Goal: Feedback & Contribution: Contribute content

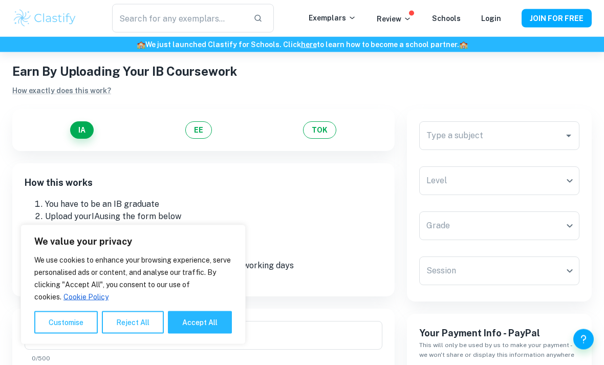
click at [223, 334] on button "Accept All" at bounding box center [200, 322] width 64 height 23
checkbox input "true"
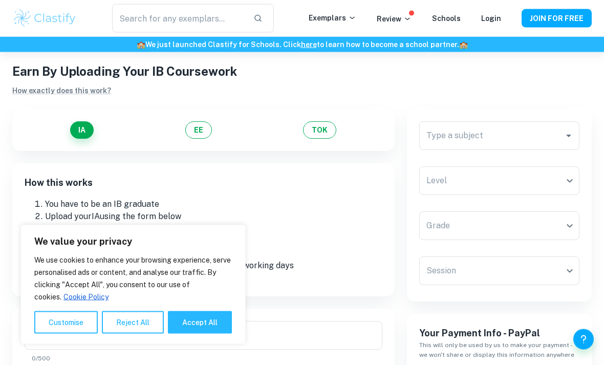
checkbox input "true"
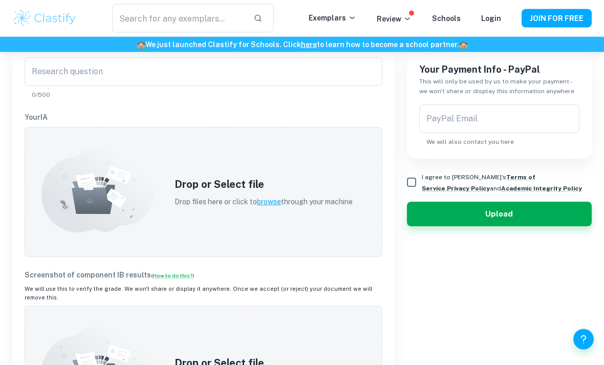
scroll to position [282, 0]
click at [273, 205] on span "browse" at bounding box center [269, 202] width 24 height 8
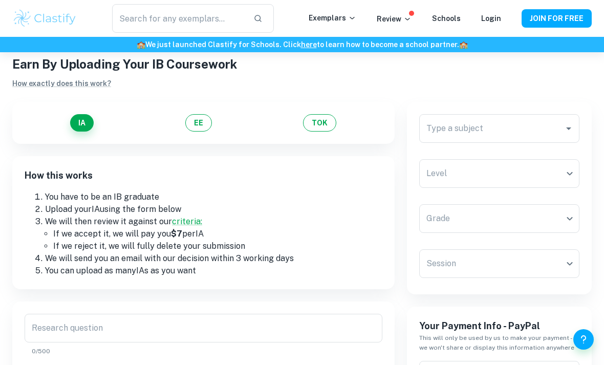
scroll to position [29, 0]
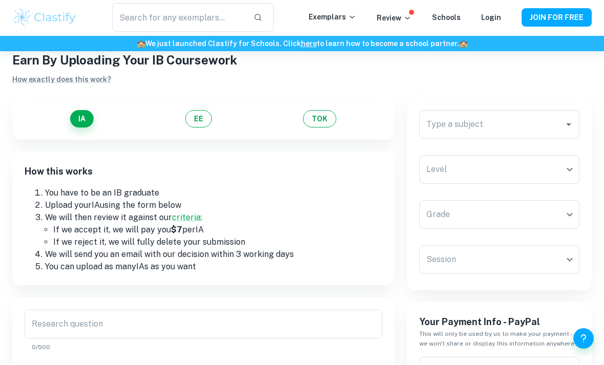
click at [202, 124] on button "EE" at bounding box center [198, 119] width 27 height 17
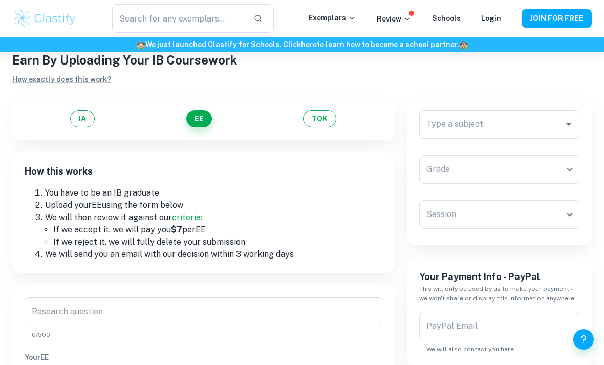
click at [319, 112] on button "TOK" at bounding box center [319, 118] width 33 height 17
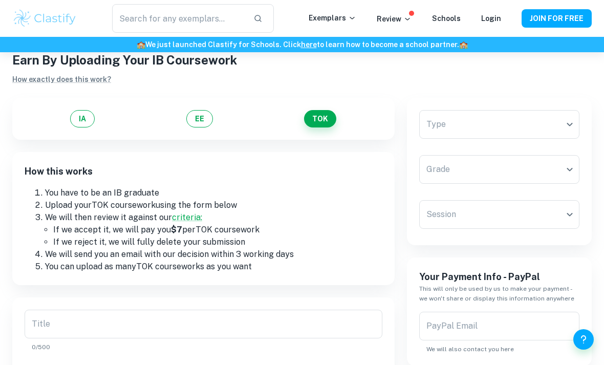
click at [87, 121] on button "IA" at bounding box center [82, 118] width 25 height 17
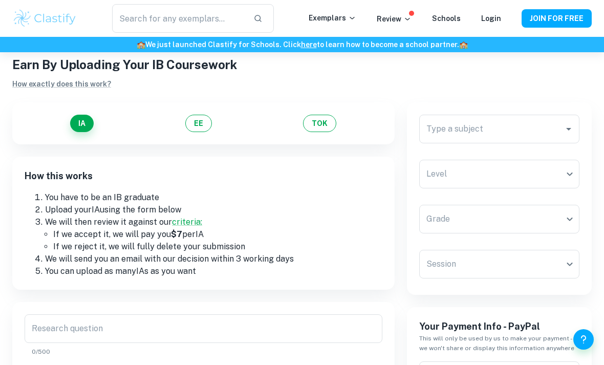
scroll to position [28, 0]
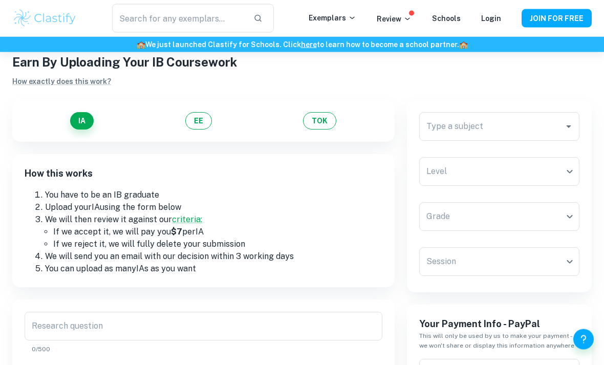
click at [536, 134] on input "Type a subject" at bounding box center [492, 126] width 136 height 19
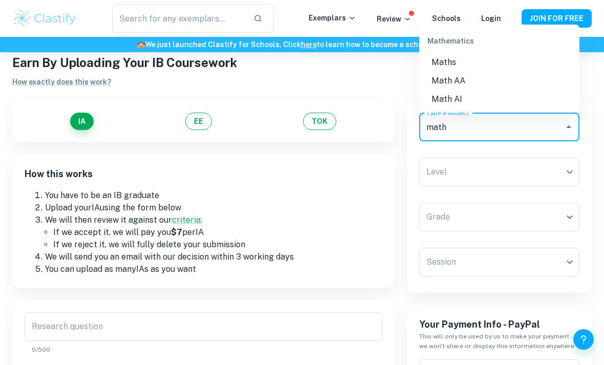
click at [481, 78] on li "Math AA" at bounding box center [499, 81] width 160 height 18
type input "Math AA"
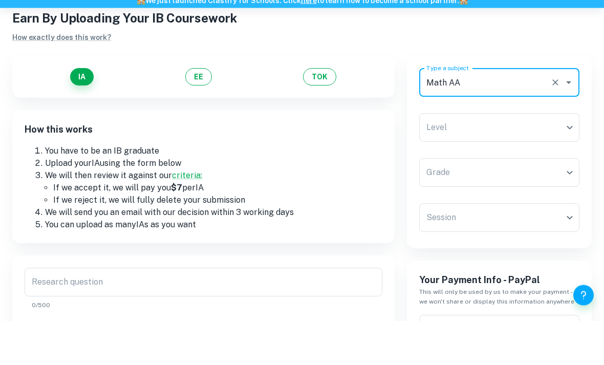
click at [516, 130] on body "We value your privacy We use cookies to enhance your browsing experience, serve…" at bounding box center [302, 207] width 604 height 365
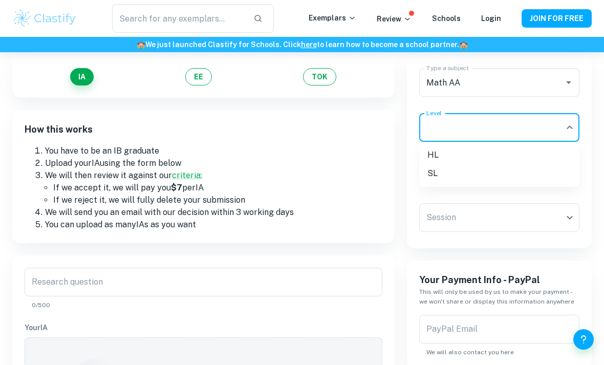
click at [455, 178] on li "SL" at bounding box center [499, 173] width 160 height 18
type input "SL"
click at [523, 179] on body "We value your privacy We use cookies to enhance your browsing experience, serve…" at bounding box center [302, 162] width 604 height 365
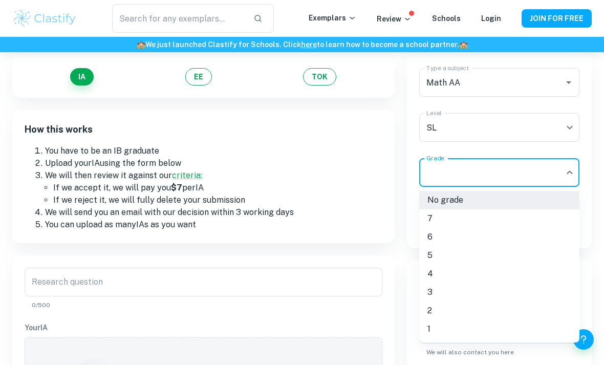
click at [459, 220] on li "7" at bounding box center [499, 218] width 160 height 18
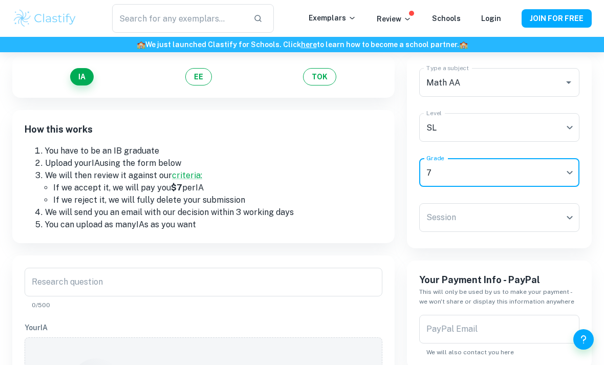
click at [526, 218] on body "We value your privacy We use cookies to enhance your browsing experience, serve…" at bounding box center [302, 162] width 604 height 365
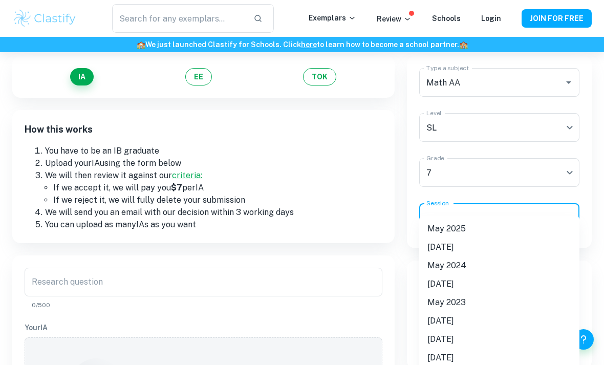
click at [469, 231] on li "May 2025" at bounding box center [499, 229] width 160 height 18
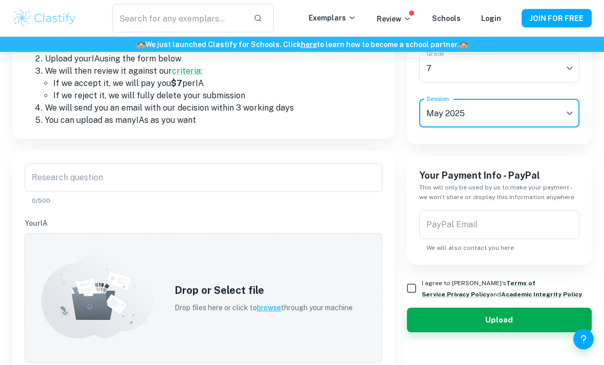
scroll to position [177, 0]
click at [355, 185] on input "Research question" at bounding box center [204, 177] width 358 height 29
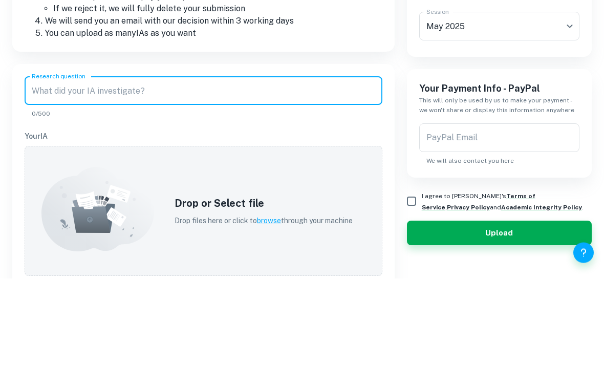
click at [35, 163] on input "Research question" at bounding box center [204, 177] width 358 height 29
paste input "Predicting Euro 2024 Winner"
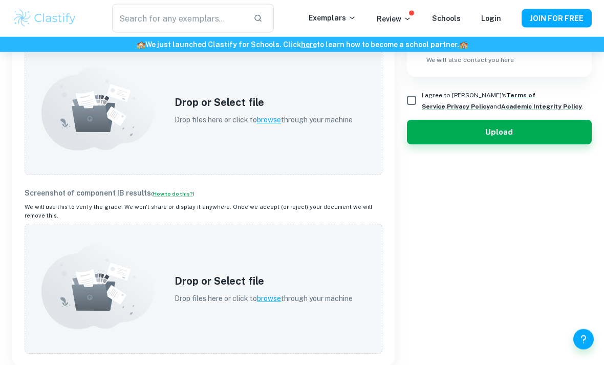
scroll to position [367, 0]
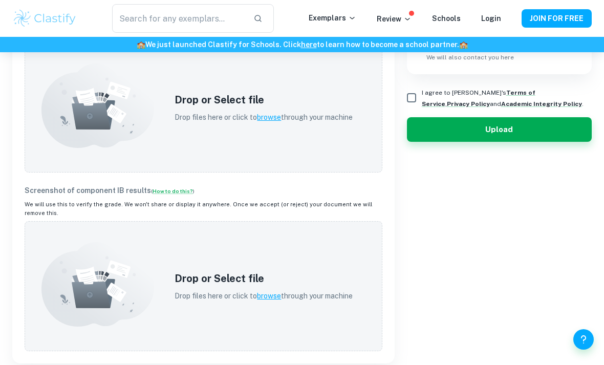
type input "Predicting Euro 2024 Winner"
click at [275, 292] on span "browse" at bounding box center [269, 296] width 24 height 8
click at [270, 292] on span "browse" at bounding box center [269, 296] width 24 height 8
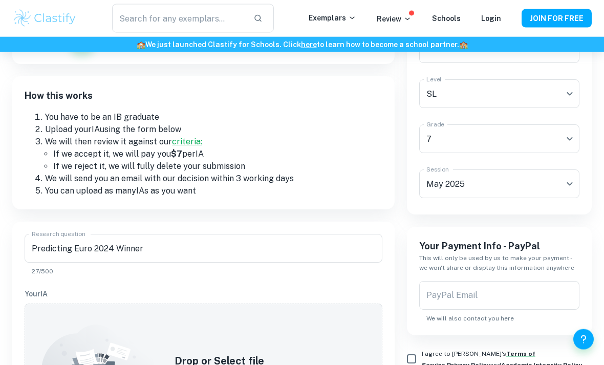
scroll to position [109, 0]
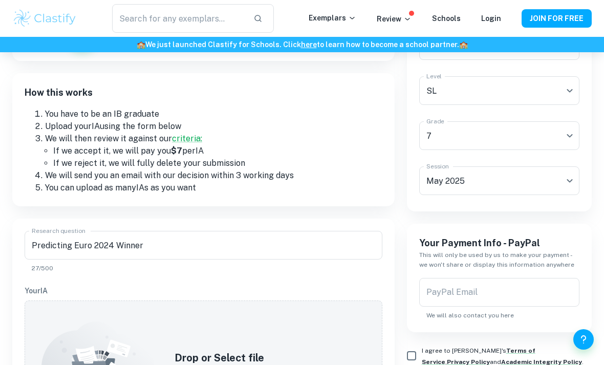
click at [184, 143] on link "criteria:" at bounding box center [187, 139] width 30 height 10
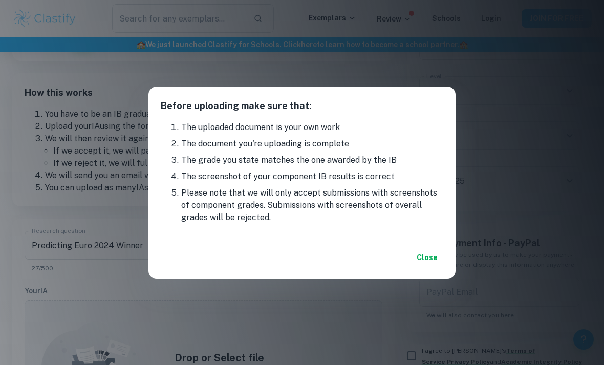
click at [428, 267] on button "Close" at bounding box center [426, 257] width 33 height 18
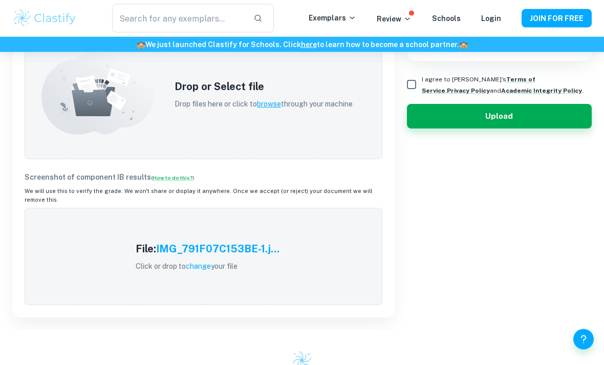
scroll to position [376, 0]
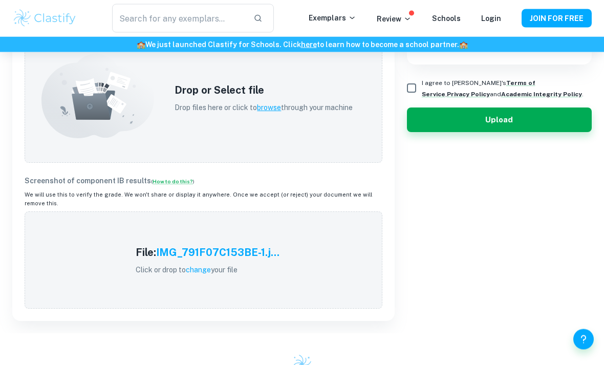
click at [159, 180] on link "How to do this?" at bounding box center [172, 182] width 40 height 6
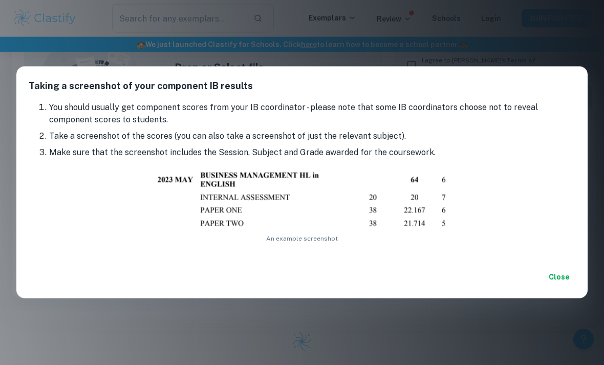
scroll to position [402, 0]
click at [556, 286] on button "Close" at bounding box center [558, 277] width 33 height 18
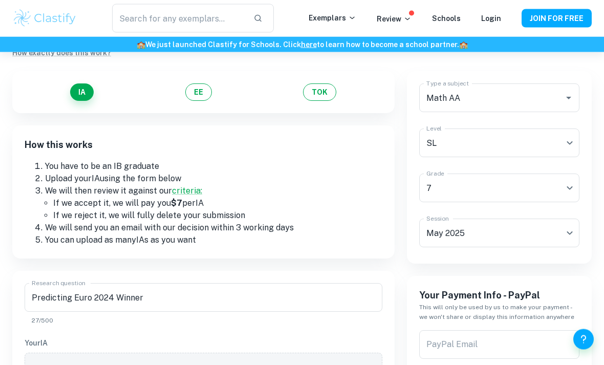
scroll to position [0, 0]
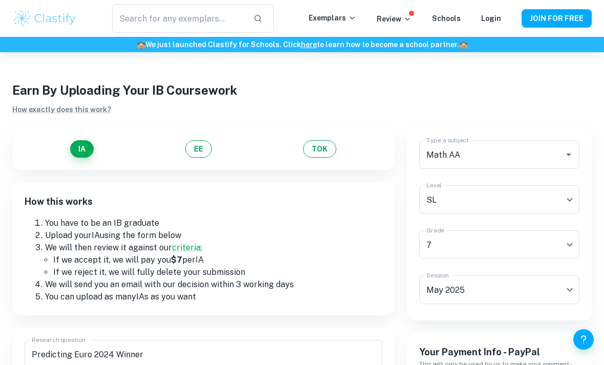
click at [539, 248] on body "We value your privacy We use cookies to enhance your browsing experience, serve…" at bounding box center [302, 234] width 604 height 365
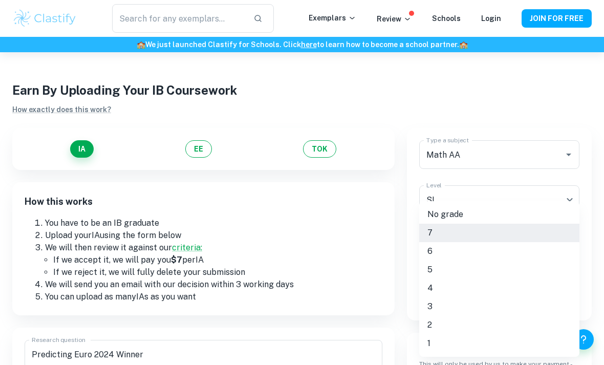
click at [467, 252] on li "6" at bounding box center [499, 251] width 160 height 18
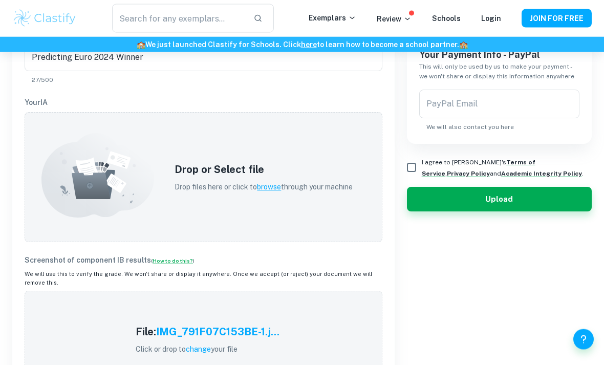
scroll to position [296, 0]
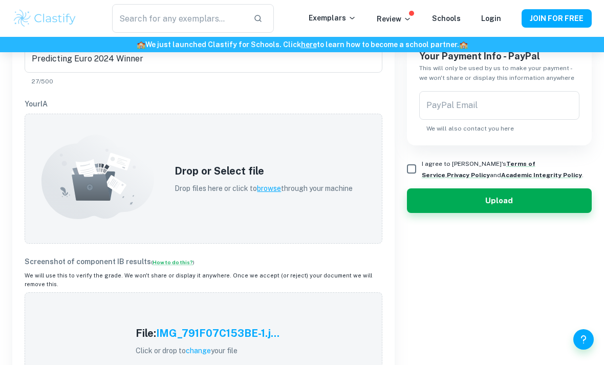
click at [256, 188] on p "Drop files here or click to browse through your machine" at bounding box center [263, 188] width 178 height 11
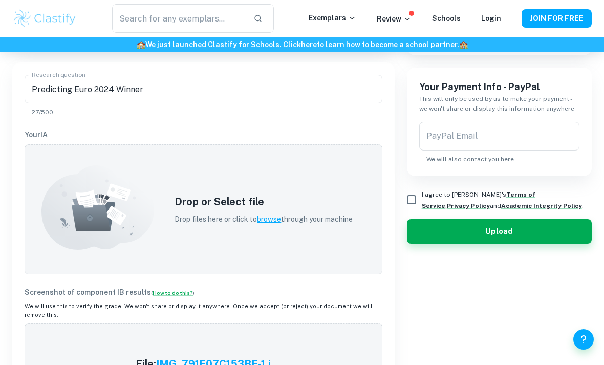
scroll to position [262, 0]
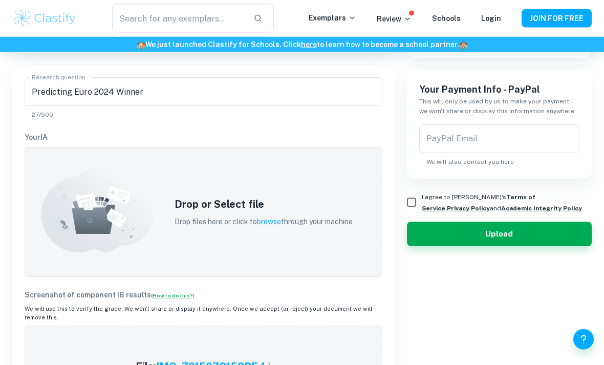
click at [30, 184] on div "Drop or Select file Drop files here or click to browse through your machine" at bounding box center [204, 212] width 358 height 130
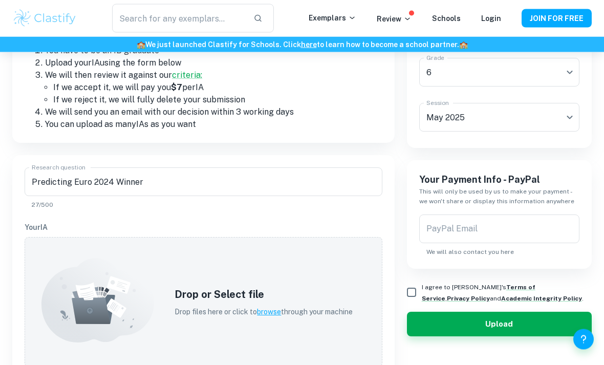
scroll to position [167, 0]
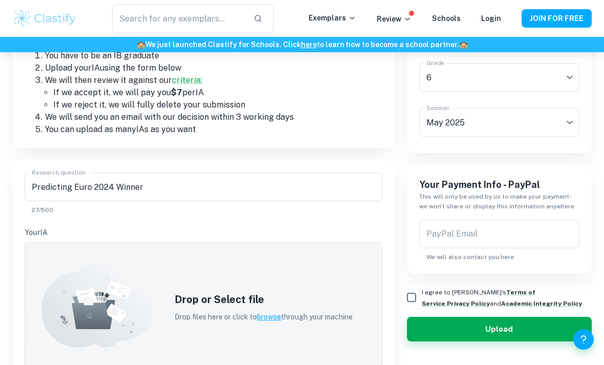
click at [19, 147] on div "How this works You have to be an IB graduate Upload your IA using the form belo…" at bounding box center [203, 81] width 382 height 133
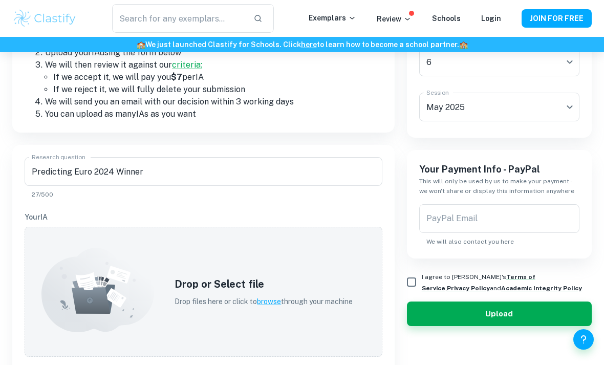
scroll to position [191, 0]
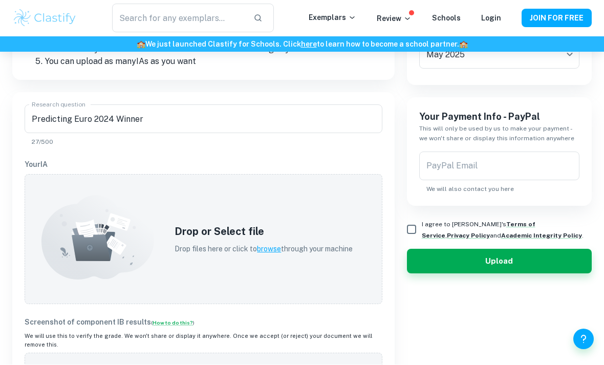
click at [484, 167] on input "PayPal Email" at bounding box center [499, 166] width 160 height 29
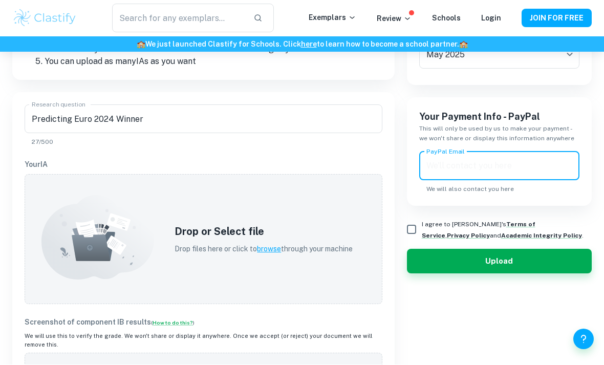
scroll to position [235, 0]
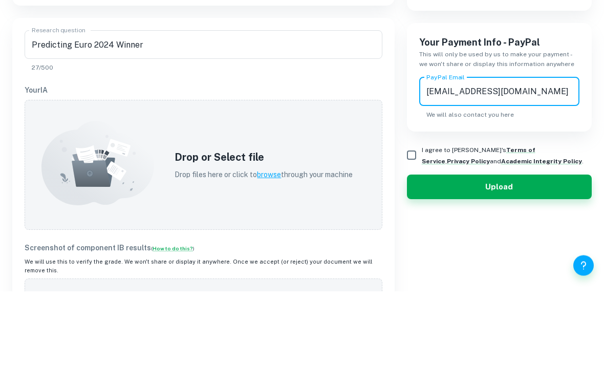
type input "[EMAIL_ADDRESS][DOMAIN_NAME]"
click at [571, 125] on div "Your Payment Info - PayPal This will only be used by us to make your payment - …" at bounding box center [499, 151] width 185 height 108
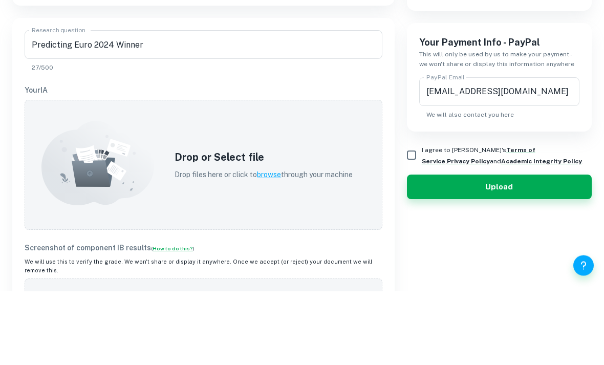
scroll to position [310, 0]
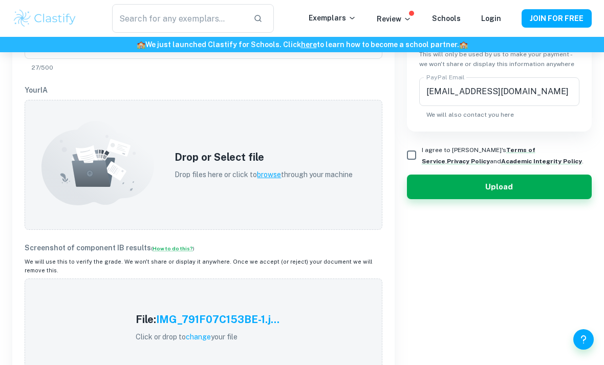
click at [405, 161] on input "I agree to [PERSON_NAME]'s Terms of Service , Privacy Policy and Academic Integ…" at bounding box center [411, 155] width 20 height 20
checkbox input "true"
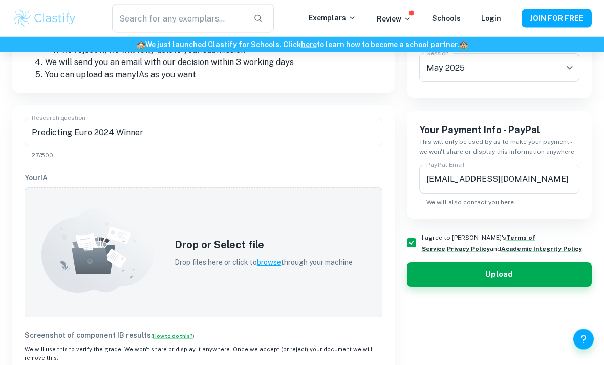
scroll to position [222, 0]
click at [282, 273] on div "Drop or Select file Drop files here or click to browse through your machine" at bounding box center [263, 252] width 203 height 55
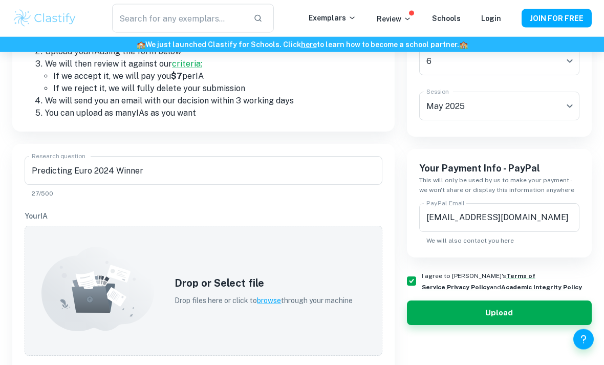
scroll to position [184, 0]
click at [285, 300] on p "Drop files here or click to browse through your machine" at bounding box center [263, 300] width 178 height 11
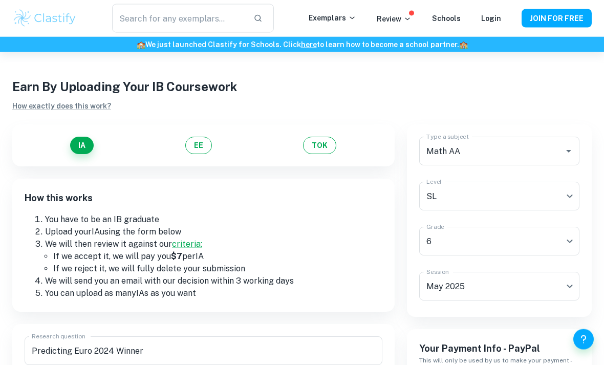
scroll to position [0, 0]
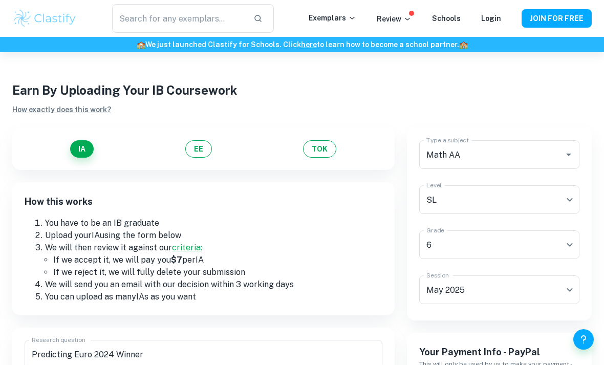
click at [213, 145] on div "IA EE TOK" at bounding box center [204, 148] width 358 height 17
click at [202, 143] on button "EE" at bounding box center [198, 148] width 27 height 17
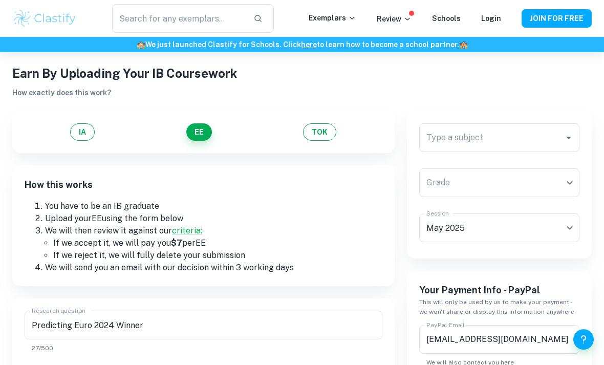
scroll to position [19, 0]
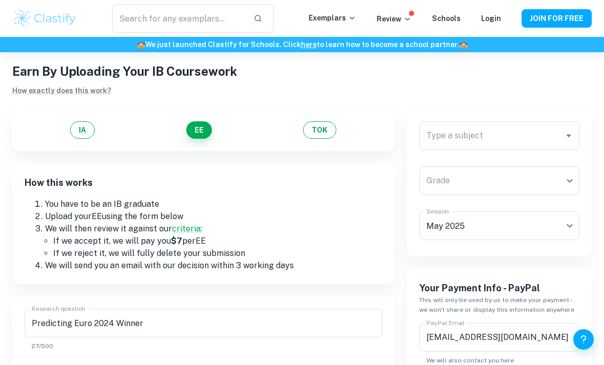
click at [509, 140] on input "Type a subject" at bounding box center [492, 135] width 136 height 19
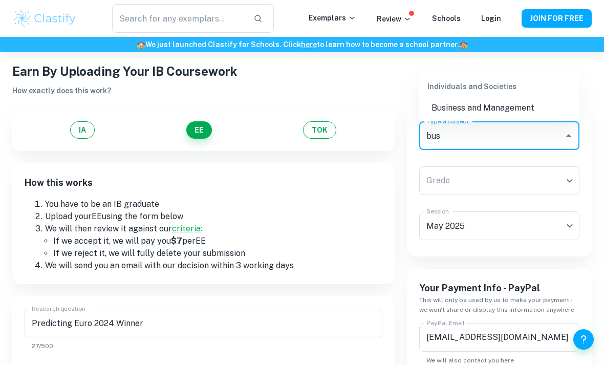
click at [524, 112] on li "Business and Management" at bounding box center [499, 108] width 160 height 18
type input "Business and Management"
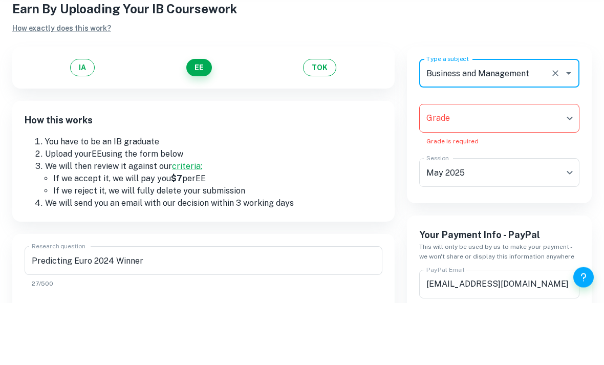
click at [546, 123] on body "We value your privacy We use cookies to enhance your browsing experience, serve…" at bounding box center [302, 215] width 604 height 365
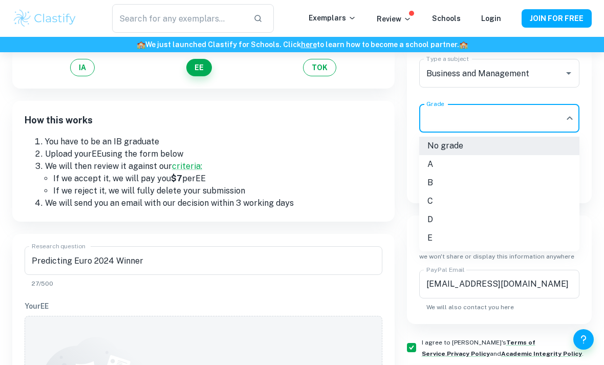
click at [473, 181] on li "B" at bounding box center [499, 182] width 160 height 18
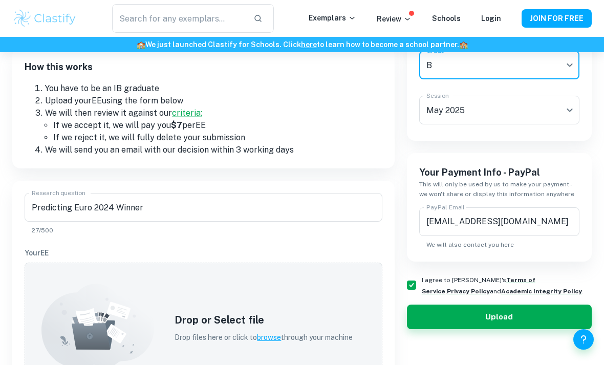
click at [324, 209] on input "Predicting Euro 2024 Winner" at bounding box center [204, 207] width 358 height 29
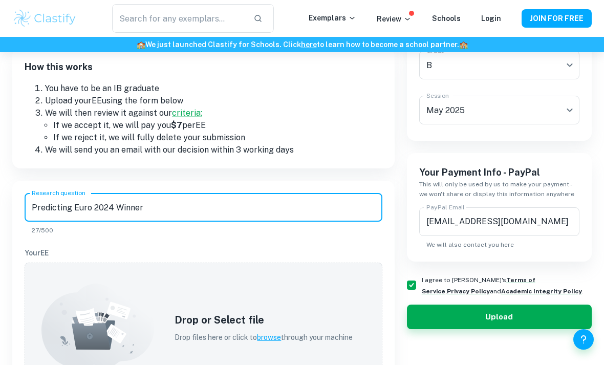
scroll to position [134, 0]
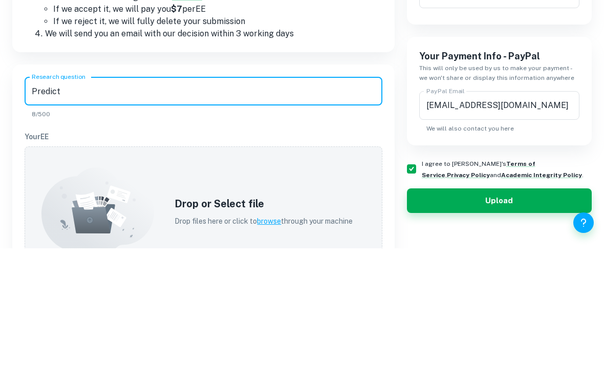
type input "Predic"
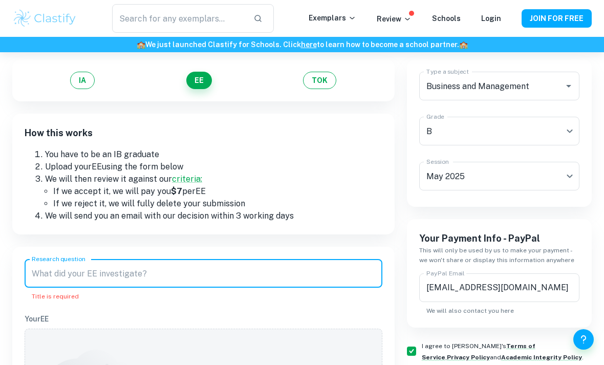
scroll to position [86, 0]
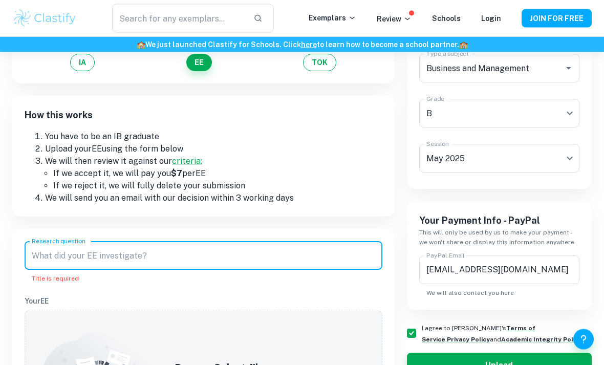
click at [214, 252] on input "Research question" at bounding box center [204, 256] width 358 height 29
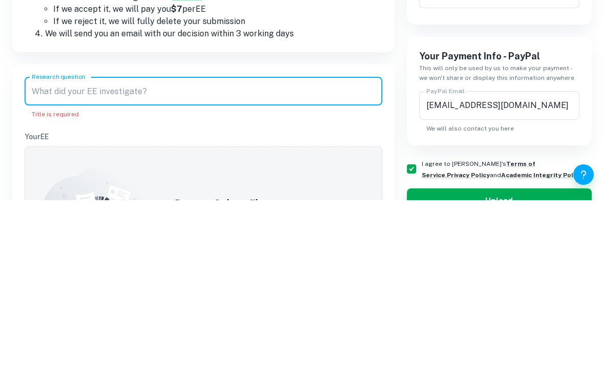
click at [165, 242] on input "Research question" at bounding box center [204, 256] width 358 height 29
paste input "To what extent has the shift from traditional broadcasting to streaming service…"
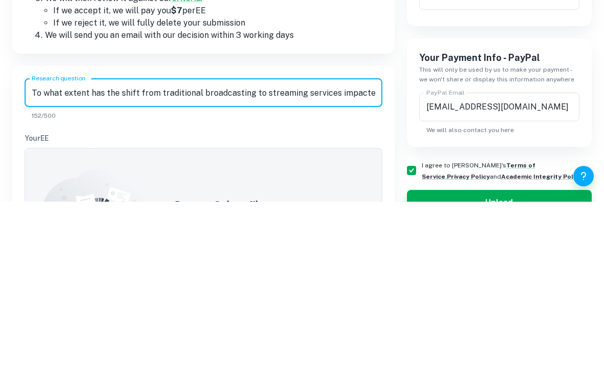
click at [277, 242] on input "To what extent has the shift from traditional broadcasting to streaming service…" at bounding box center [204, 256] width 358 height 29
type input "To what extent has the shift from traditional broadcasting to streaming service…"
click at [314, 296] on p "Your EE" at bounding box center [204, 301] width 358 height 11
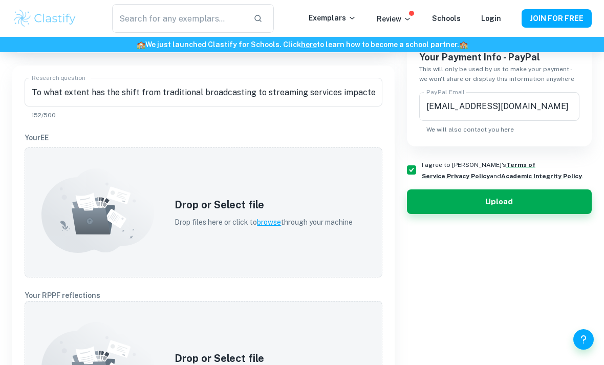
click at [271, 226] on span "browse" at bounding box center [269, 222] width 24 height 8
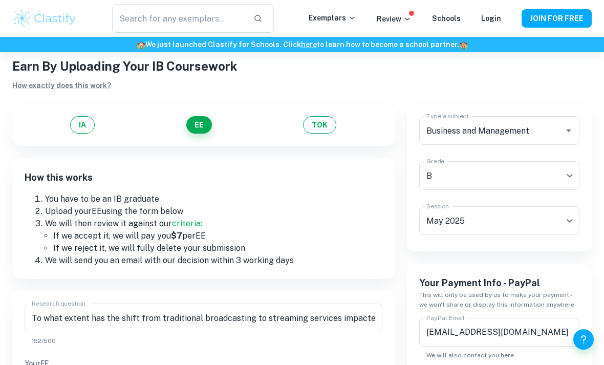
scroll to position [25, 0]
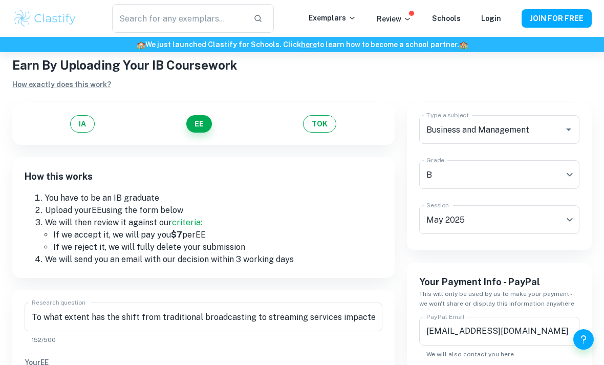
click at [189, 225] on link "criteria:" at bounding box center [187, 222] width 30 height 10
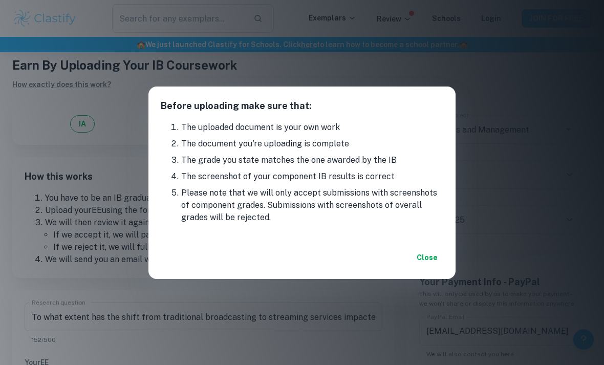
click at [429, 264] on button "Close" at bounding box center [426, 257] width 33 height 18
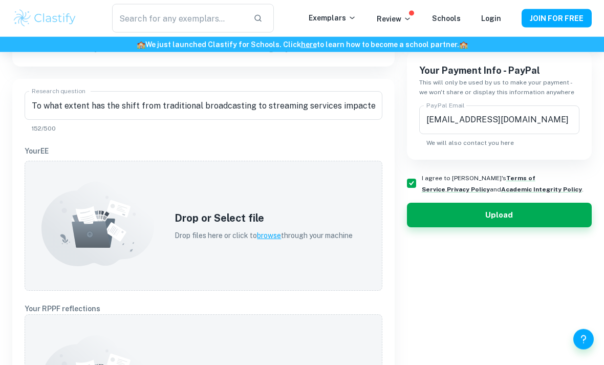
scroll to position [236, 0]
click at [262, 239] on span "browse" at bounding box center [269, 235] width 24 height 8
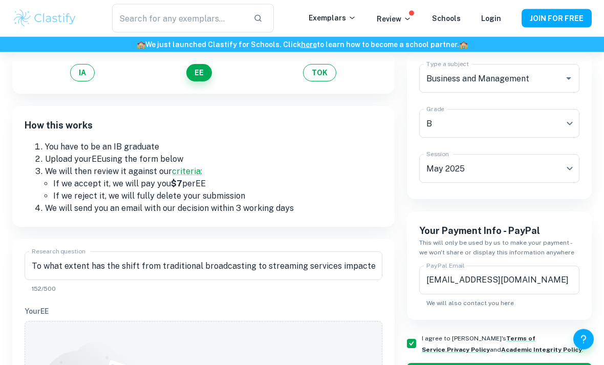
scroll to position [57, 0]
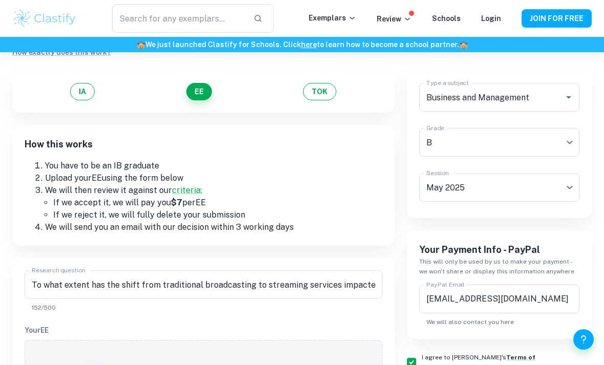
click at [75, 93] on button "IA" at bounding box center [82, 91] width 25 height 17
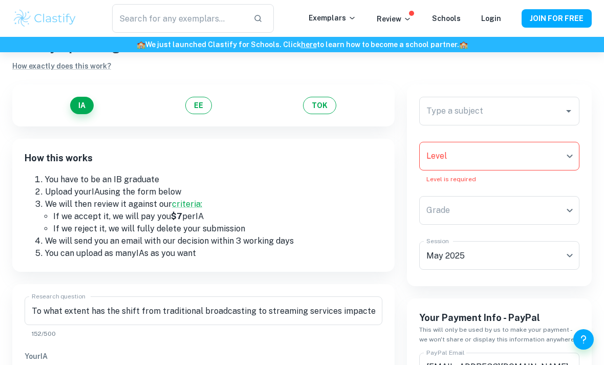
click at [323, 99] on button "TOK" at bounding box center [319, 105] width 33 height 17
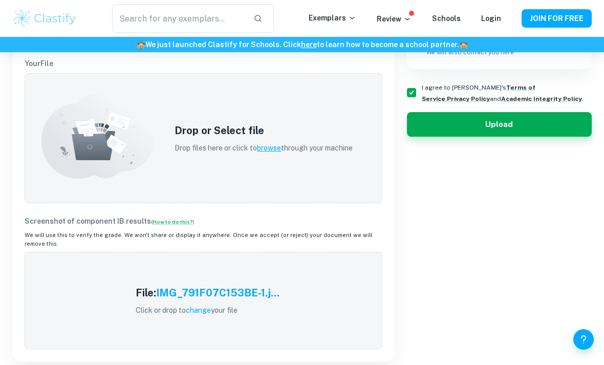
scroll to position [324, 0]
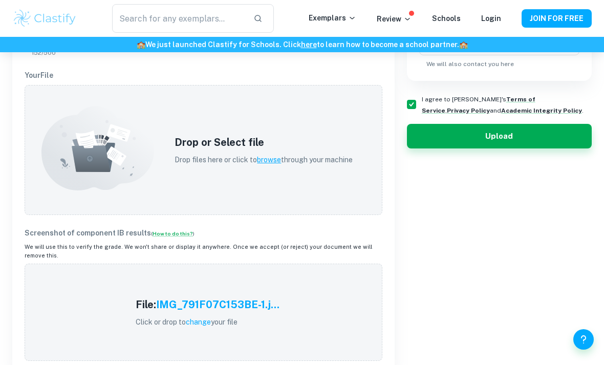
click at [269, 159] on span "browse" at bounding box center [269, 160] width 24 height 8
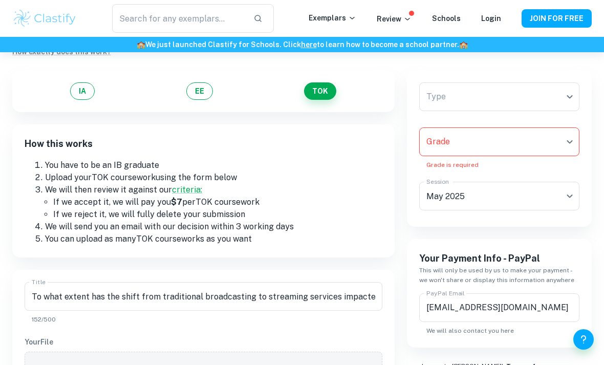
scroll to position [58, 0]
click at [472, 116] on div "Type ​ Type Grade ​ Grade Grade is required Session [DATE] Session" at bounding box center [499, 148] width 160 height 132
click at [478, 92] on body "We value your privacy We use cookies to enhance your browsing experience, serve…" at bounding box center [302, 176] width 604 height 365
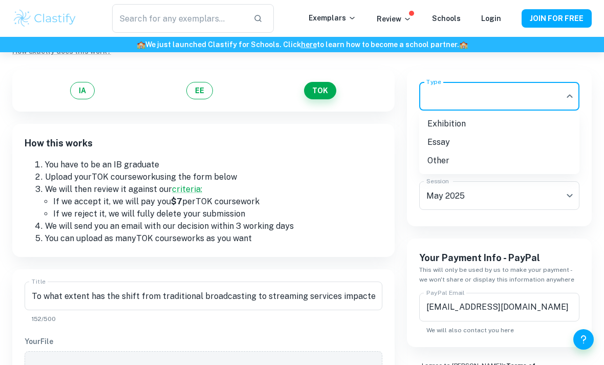
click at [458, 126] on li "Exhibition" at bounding box center [499, 124] width 160 height 18
type input "Exhibition"
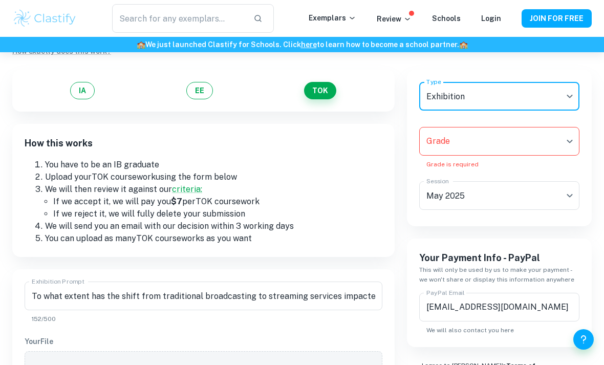
click at [490, 150] on body "We value your privacy We use cookies to enhance your browsing experience, serve…" at bounding box center [302, 176] width 604 height 365
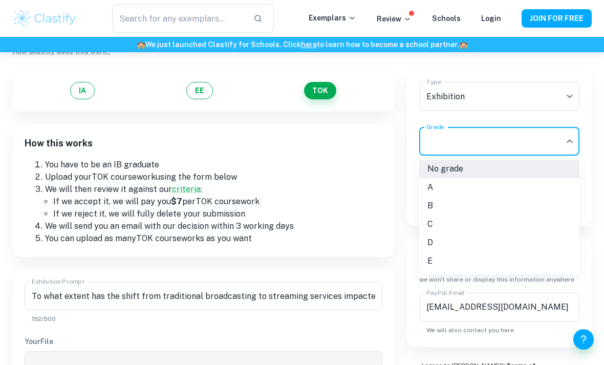
click at [446, 224] on li "C" at bounding box center [499, 224] width 160 height 18
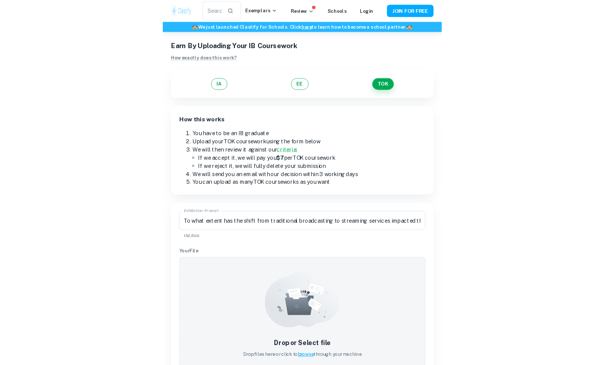
scroll to position [129, 0]
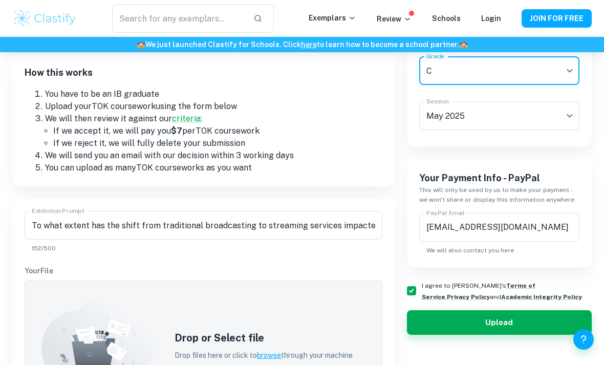
click at [277, 363] on div "Drop or Select file Drop files here or click to browse through your machine" at bounding box center [263, 345] width 203 height 55
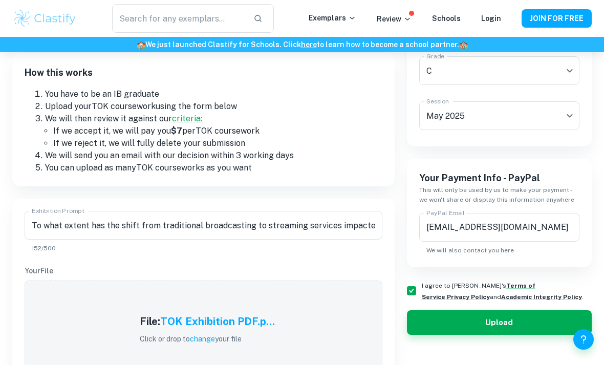
click at [236, 312] on div "File: TOK Exhibition PDF.p... Click or drop to change your file" at bounding box center [207, 328] width 160 height 55
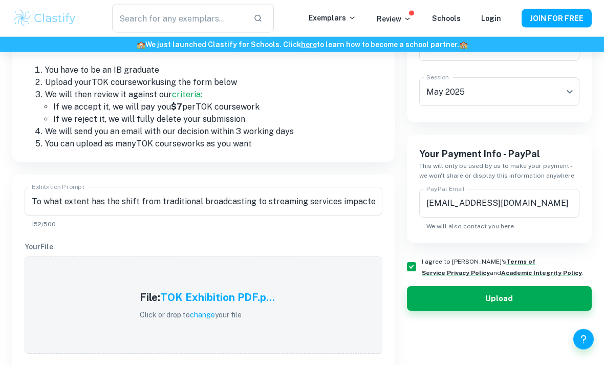
scroll to position [153, 0]
click at [37, 200] on input "To what extent has the shift from traditional broadcasting to streaming service…" at bounding box center [204, 201] width 358 height 29
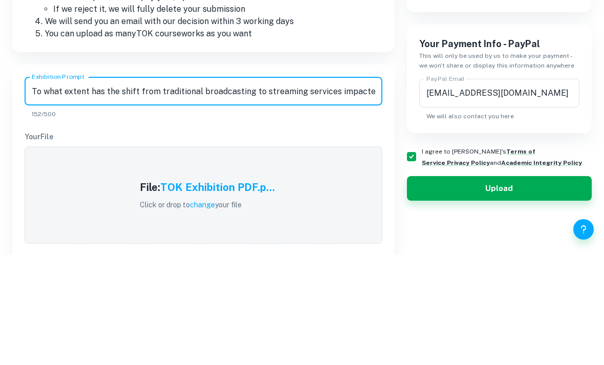
click at [32, 187] on input "To what extent has the shift from traditional broadcasting to streaming service…" at bounding box center [204, 201] width 358 height 29
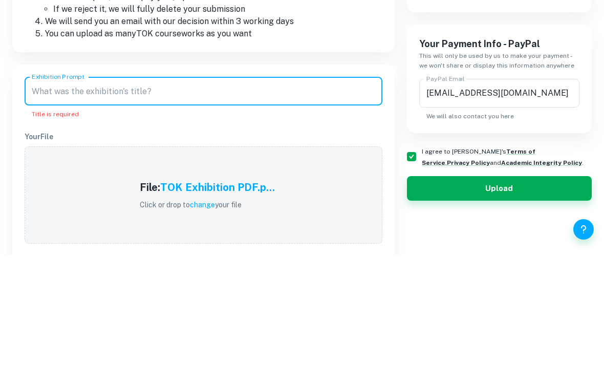
click at [215, 187] on input "Exhibition Prompt" at bounding box center [204, 201] width 358 height 29
paste input "What is the relationship between personal experience and knowledge?"
type input "What is the relationship between personal experience and knowledge?"
click at [287, 241] on p "Your File" at bounding box center [204, 246] width 358 height 11
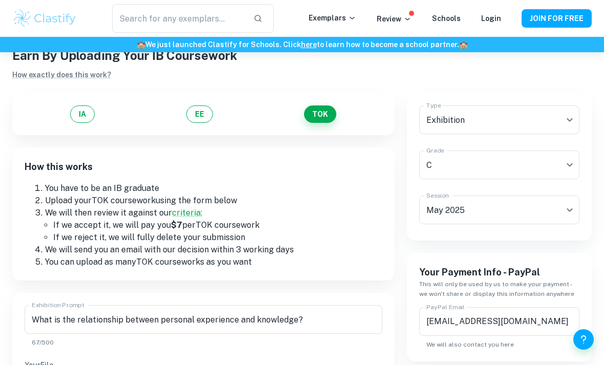
scroll to position [0, 0]
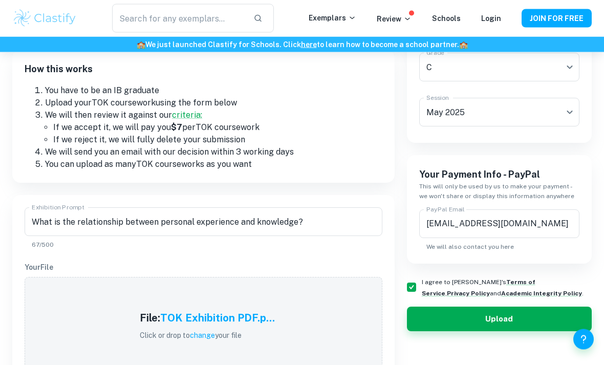
click at [494, 324] on button "Upload" at bounding box center [499, 319] width 185 height 25
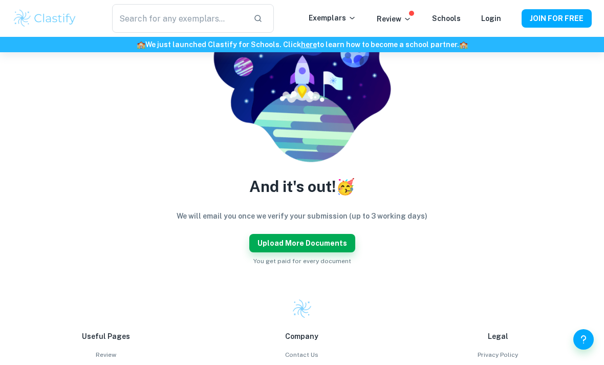
scroll to position [127, 0]
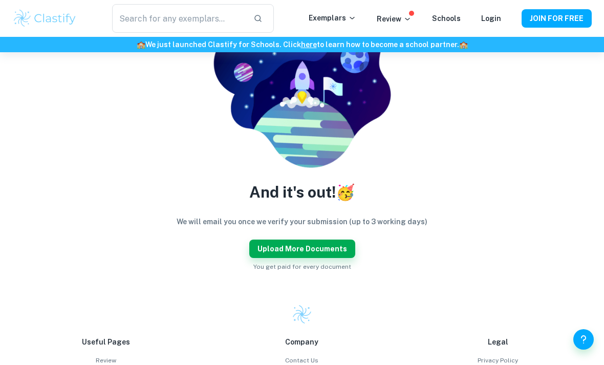
click at [338, 243] on button "Upload more documents" at bounding box center [302, 248] width 106 height 18
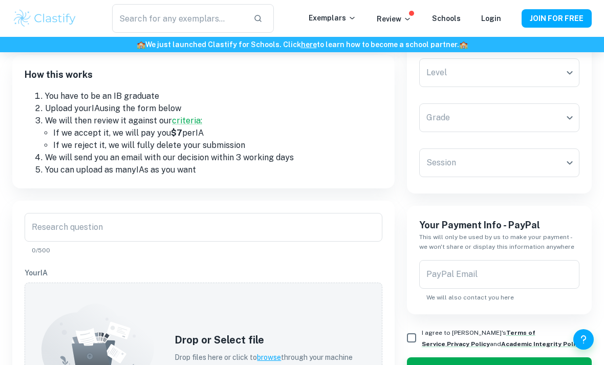
click at [347, 230] on input "Research question" at bounding box center [204, 227] width 358 height 29
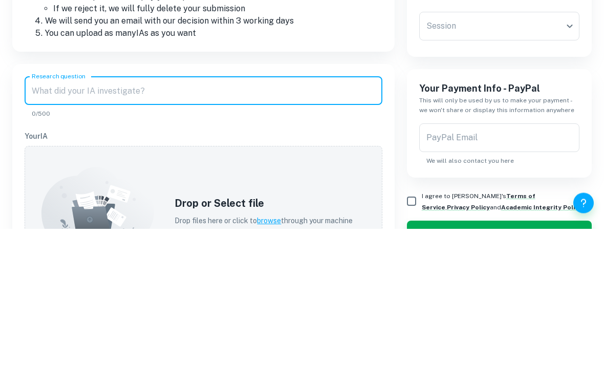
paste input "Is our most revered knowledge more fragile than we assume it to be? Discuss wit…"
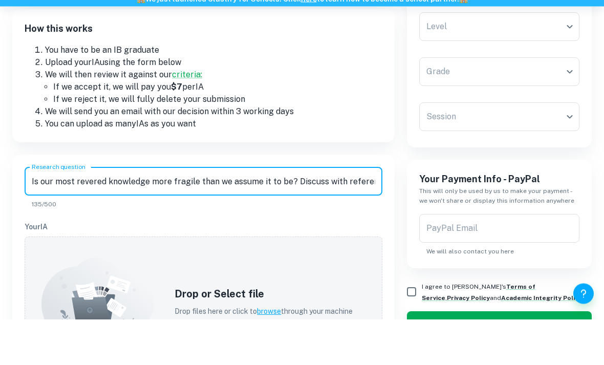
type input "Is our most revered knowledge more fragile than we assume it to be? Discuss wit…"
click at [536, 29] on body "We value your privacy We use cookies to enhance your browsing experience, serve…" at bounding box center [302, 107] width 604 height 365
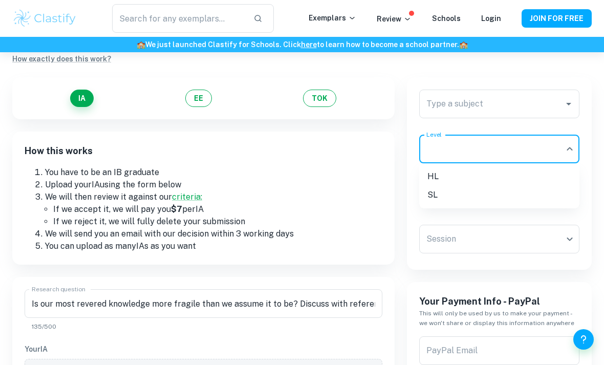
scroll to position [52, 0]
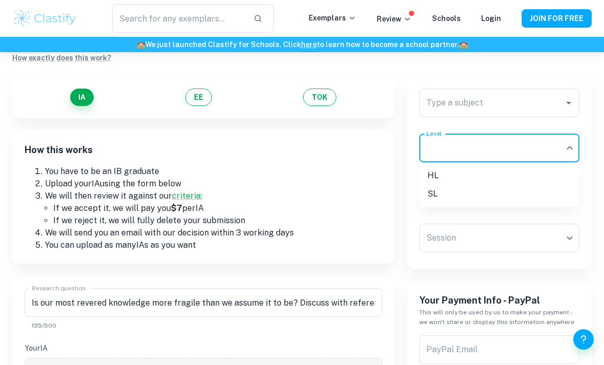
click at [492, 100] on div at bounding box center [302, 182] width 604 height 365
click at [500, 95] on input "Type a subject" at bounding box center [492, 102] width 136 height 19
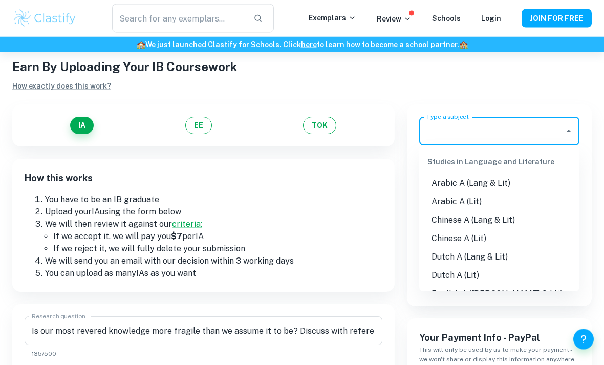
click at [328, 121] on button "TOK" at bounding box center [319, 125] width 33 height 17
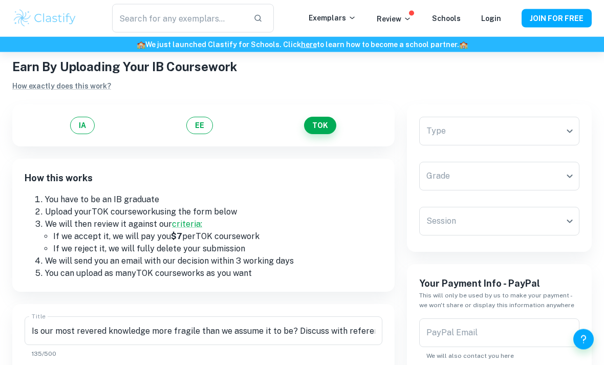
scroll to position [24, 0]
click at [506, 130] on body "We value your privacy We use cookies to enhance your browsing experience, serve…" at bounding box center [302, 211] width 604 height 365
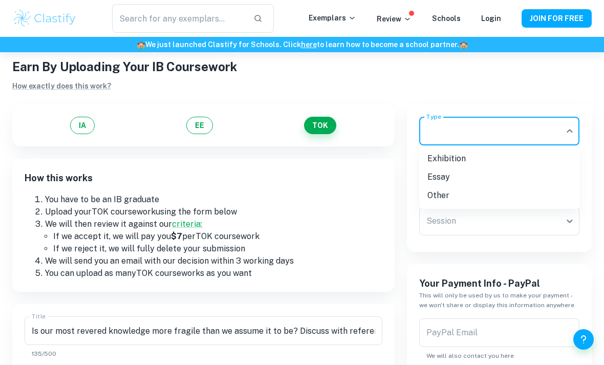
click at [458, 179] on li "Essay" at bounding box center [499, 177] width 160 height 18
type input "Essay"
click at [481, 170] on body "We value your privacy We use cookies to enhance your browsing experience, serve…" at bounding box center [302, 211] width 604 height 365
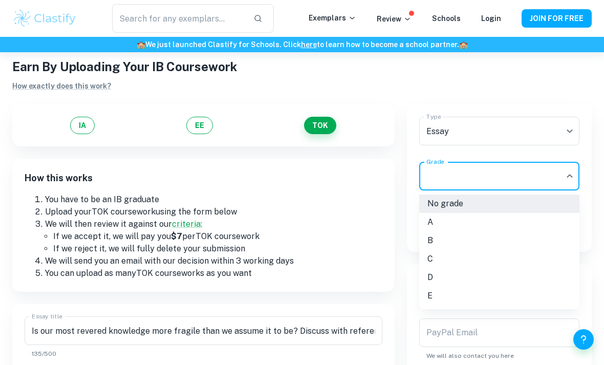
click at [459, 265] on li "C" at bounding box center [499, 259] width 160 height 18
type input "C"
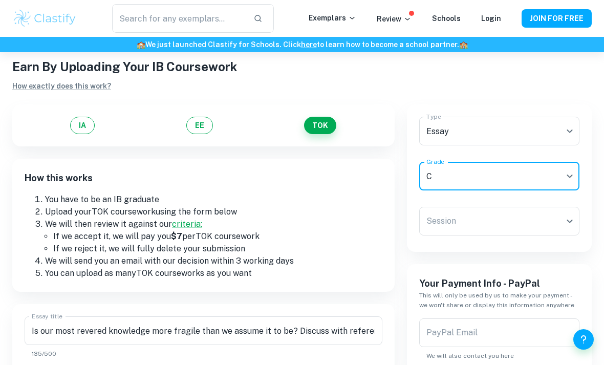
click at [489, 223] on body "We value your privacy We use cookies to enhance your browsing experience, serve…" at bounding box center [302, 211] width 604 height 365
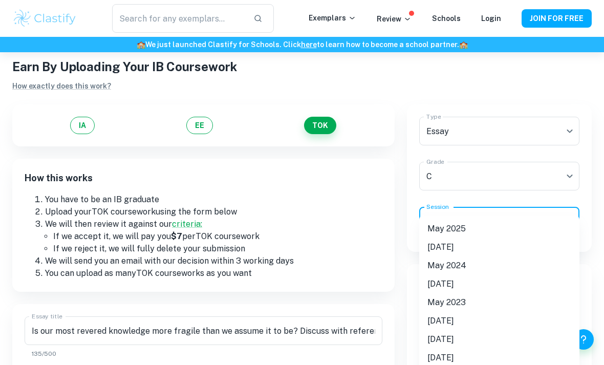
click at [470, 226] on li "May 2025" at bounding box center [499, 229] width 160 height 18
type input "M25"
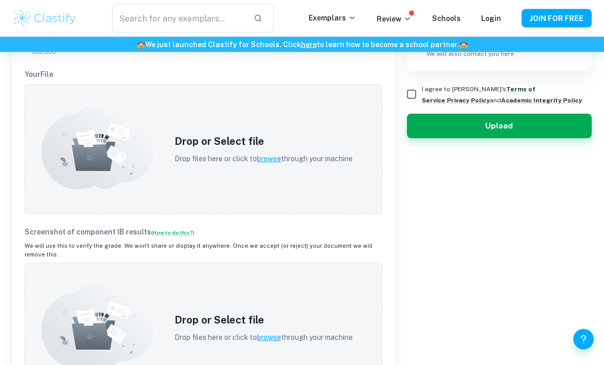
scroll to position [325, 0]
click at [274, 162] on span "browse" at bounding box center [269, 159] width 24 height 8
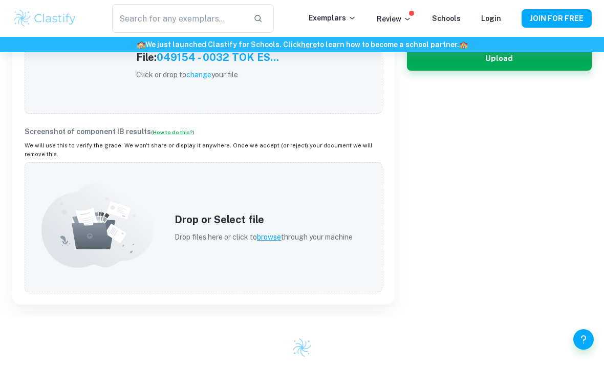
scroll to position [403, 0]
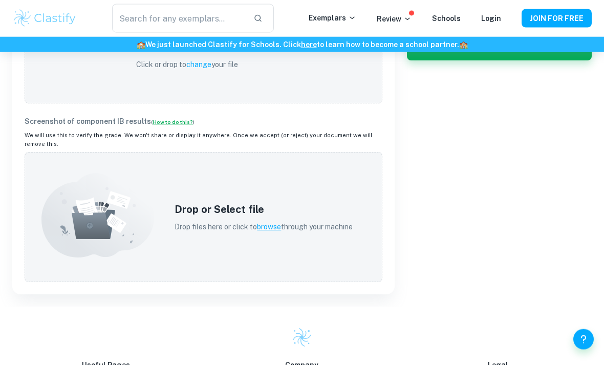
click at [275, 223] on span "browse" at bounding box center [269, 227] width 24 height 8
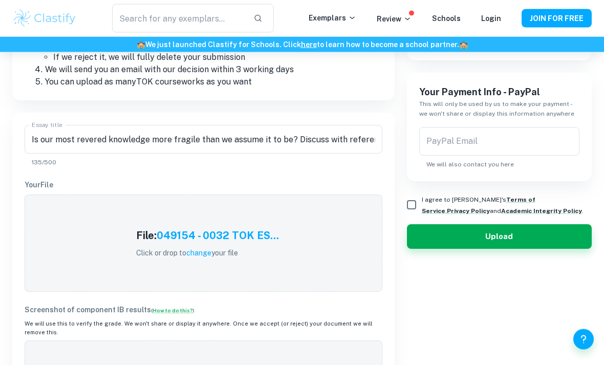
scroll to position [215, 0]
click at [475, 134] on div "PayPal Email PayPal Email We will also contact you here" at bounding box center [499, 148] width 160 height 42
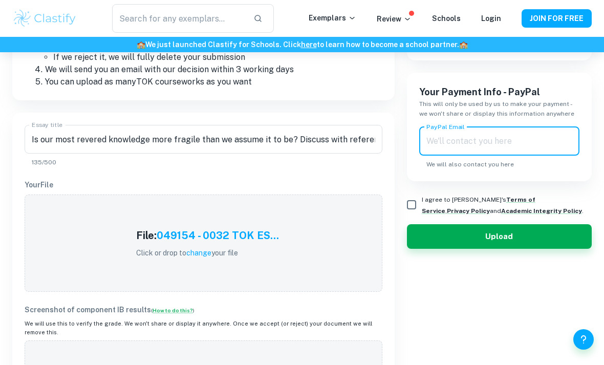
type input "M"
type input "[EMAIL_ADDRESS][DOMAIN_NAME]"
click at [587, 118] on div "Your Payment Info - PayPal This will only be used by us to make your payment - …" at bounding box center [499, 127] width 185 height 108
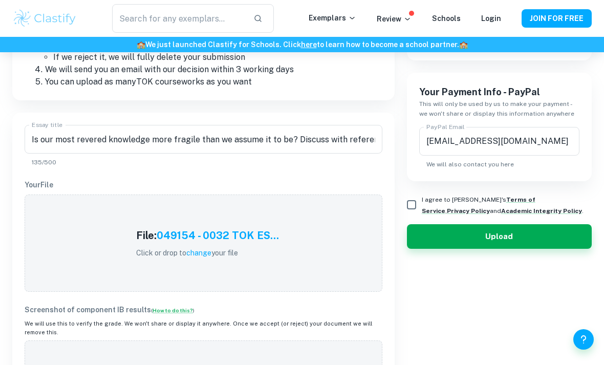
click at [409, 209] on input "I agree to [PERSON_NAME]'s Terms of Service , Privacy Policy and Academic Integ…" at bounding box center [411, 204] width 20 height 20
checkbox input "true"
click at [533, 232] on button "Upload" at bounding box center [499, 236] width 185 height 25
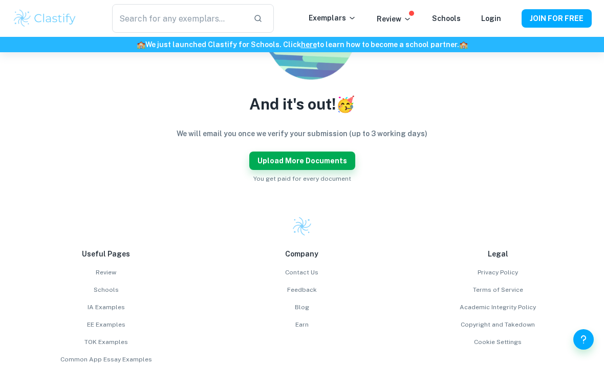
click at [334, 161] on button "Upload more documents" at bounding box center [302, 160] width 106 height 18
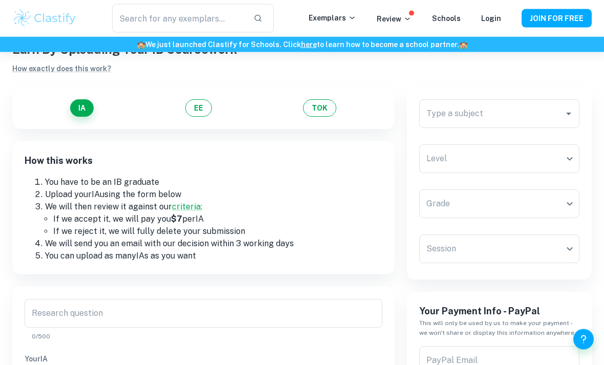
scroll to position [36, 0]
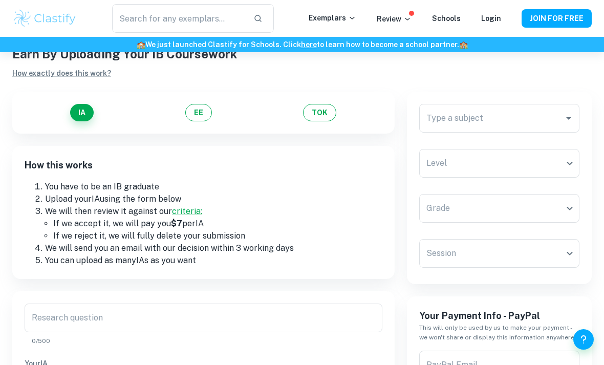
click at [489, 116] on input "Type a subject" at bounding box center [492, 117] width 136 height 19
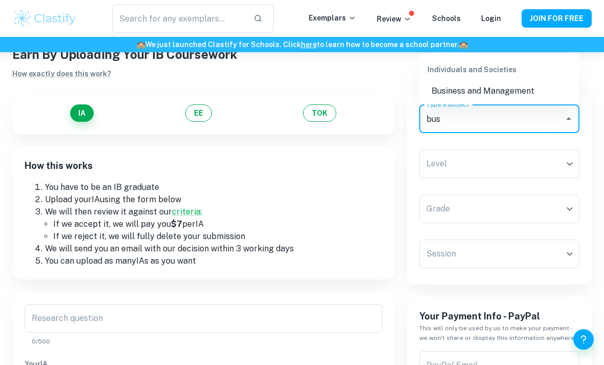
click at [495, 89] on li "Business and Management" at bounding box center [499, 91] width 160 height 18
type input "Business and Management"
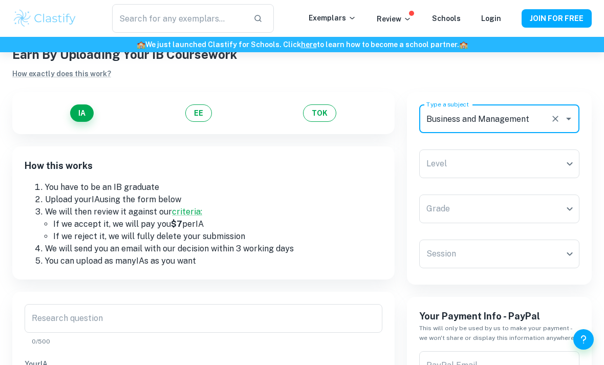
click at [504, 166] on body "We value your privacy We use cookies to enhance your browsing experience, serve…" at bounding box center [302, 198] width 604 height 365
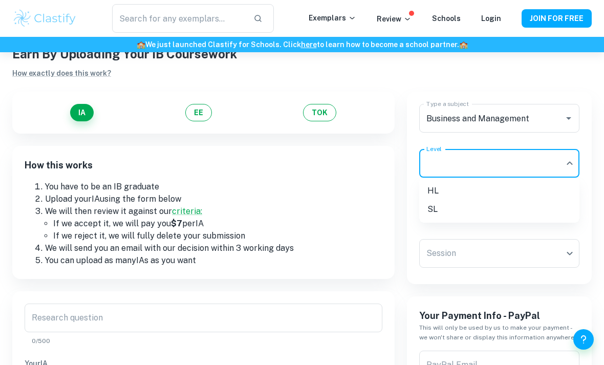
click at [450, 191] on li "HL" at bounding box center [499, 191] width 160 height 18
type input "HL"
click at [494, 213] on body "We value your privacy We use cookies to enhance your browsing experience, serve…" at bounding box center [302, 198] width 604 height 365
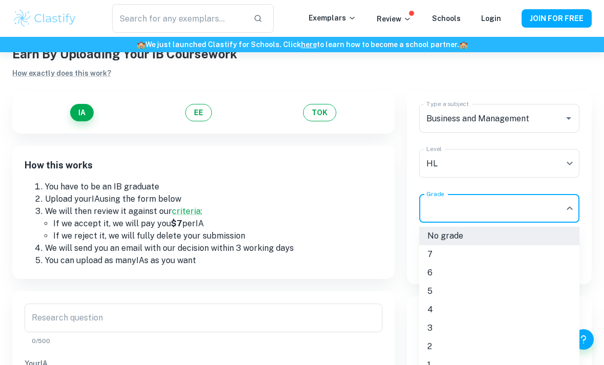
click at [450, 248] on li "7" at bounding box center [499, 254] width 160 height 18
type input "7"
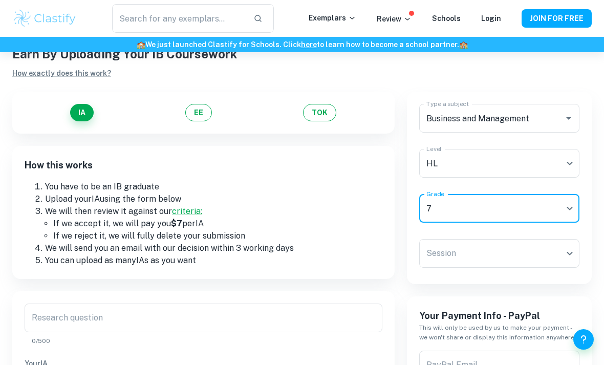
click at [484, 249] on body "We value your privacy We use cookies to enhance your browsing experience, serve…" at bounding box center [302, 198] width 604 height 365
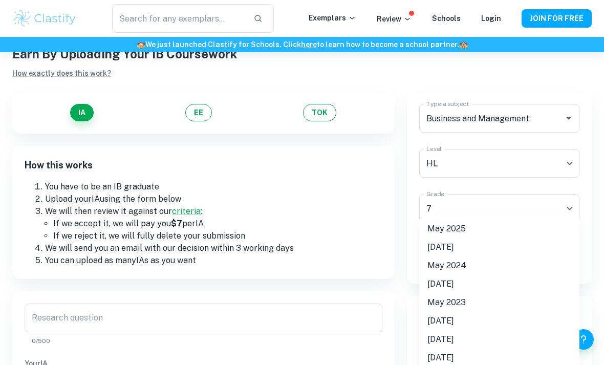
click at [472, 226] on li "May 2025" at bounding box center [499, 229] width 160 height 18
type input "M25"
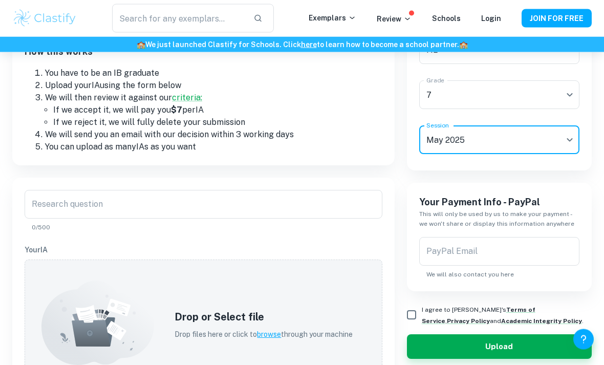
scroll to position [151, 0]
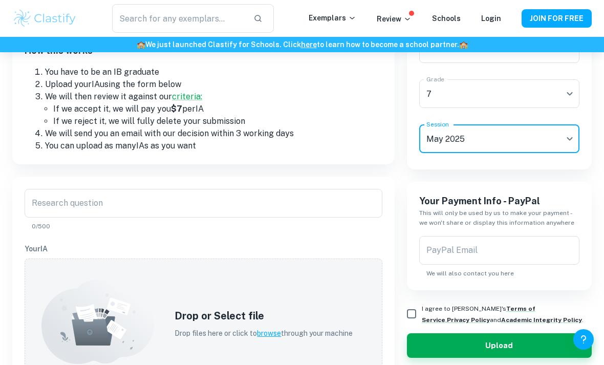
click at [57, 207] on div "Research question Research question 0/500" at bounding box center [204, 210] width 358 height 42
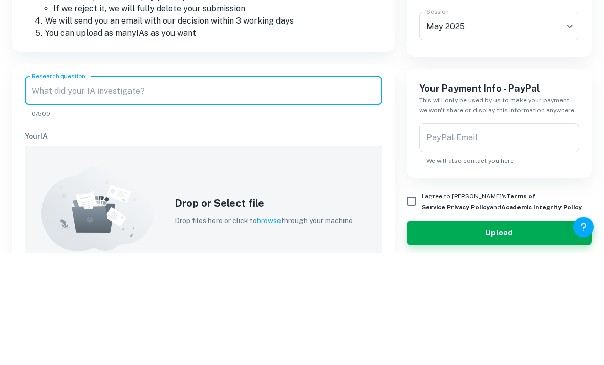
click at [43, 189] on input "Research question" at bounding box center [204, 203] width 358 height 29
paste input "To what extent do [PERSON_NAME] adaptive menu s help develop and maintain globa…"
type input "To what extent do [PERSON_NAME] adaptive menu s help develop and maintain globa…"
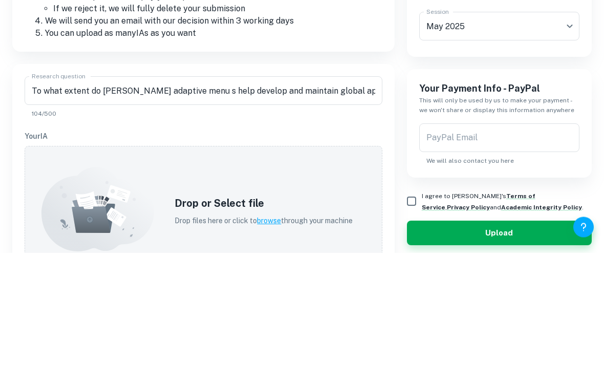
scroll to position [264, 0]
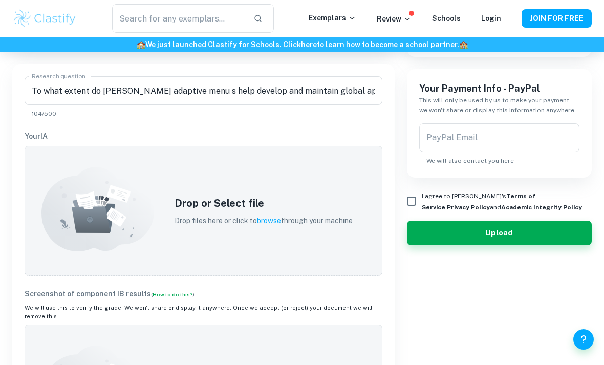
click at [280, 223] on span "browse" at bounding box center [269, 220] width 24 height 8
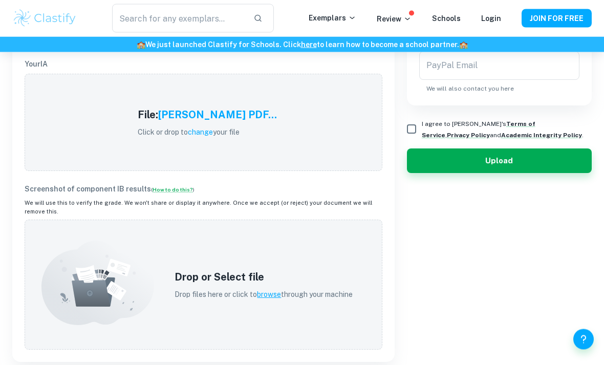
scroll to position [336, 0]
click at [287, 289] on p "Drop files here or click to browse through your machine" at bounding box center [263, 294] width 178 height 11
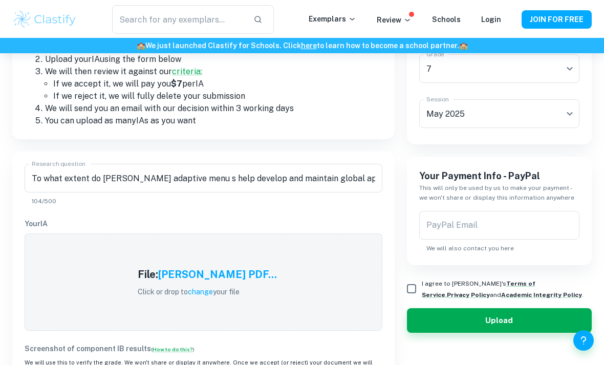
scroll to position [176, 0]
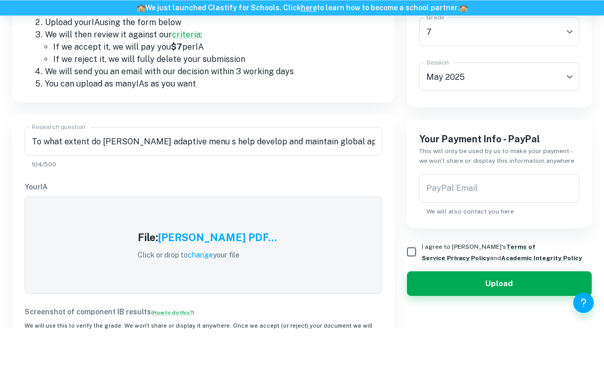
click at [515, 226] on input "PayPal Email" at bounding box center [499, 225] width 160 height 29
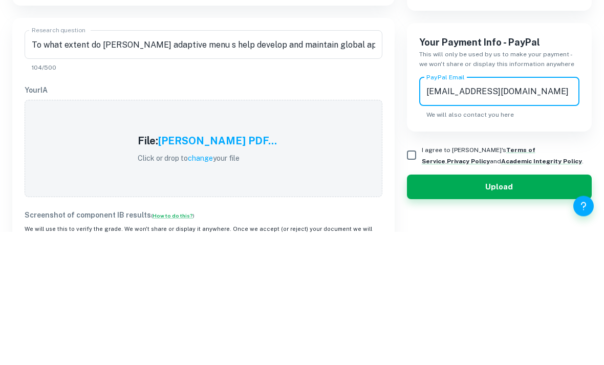
type input "[EMAIL_ADDRESS][DOMAIN_NAME]"
click at [416, 278] on input "I agree to [PERSON_NAME]'s Terms of Service , Privacy Policy and Academic Integ…" at bounding box center [411, 288] width 20 height 20
checkbox input "true"
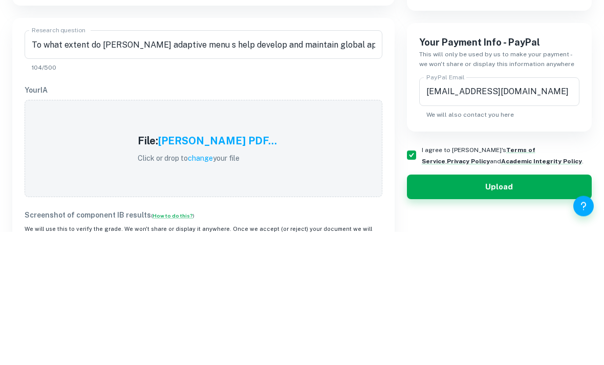
scroll to position [310, 0]
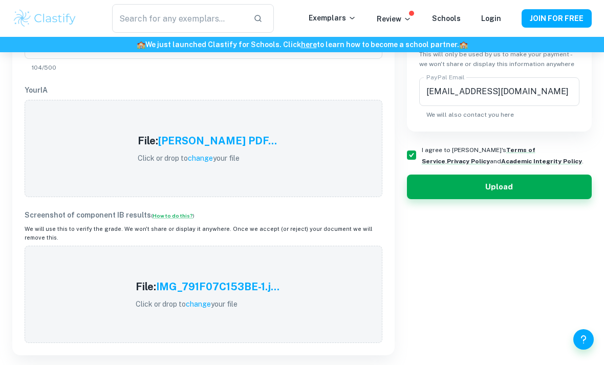
click at [521, 189] on button "Upload" at bounding box center [499, 186] width 185 height 25
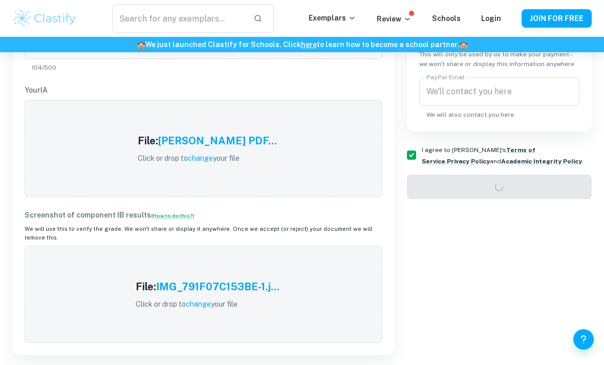
scroll to position [127, 0]
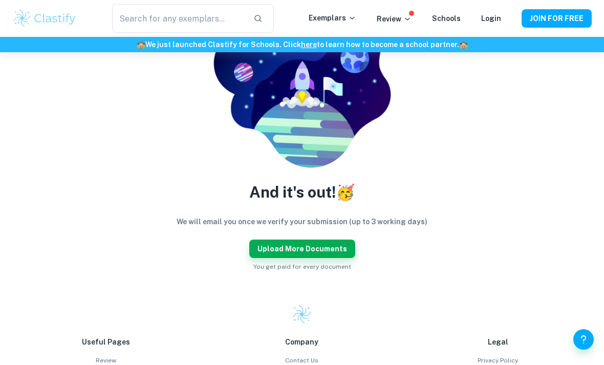
click at [338, 240] on button "Upload more documents" at bounding box center [302, 248] width 106 height 18
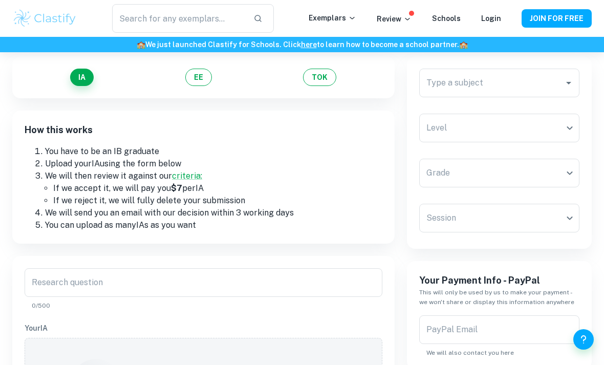
scroll to position [45, 0]
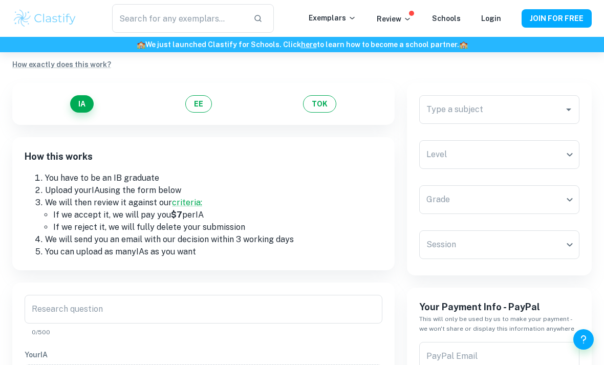
click at [496, 108] on input "Type a subject" at bounding box center [492, 109] width 136 height 19
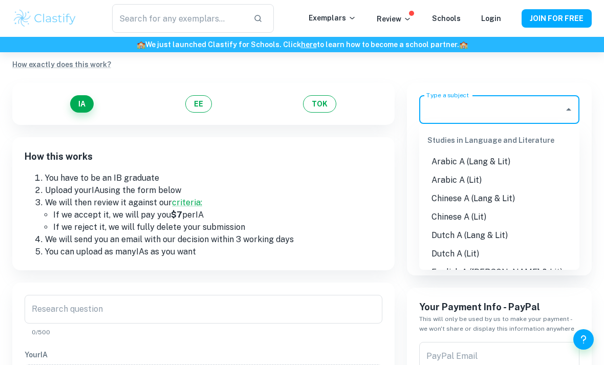
scroll to position [45, 0]
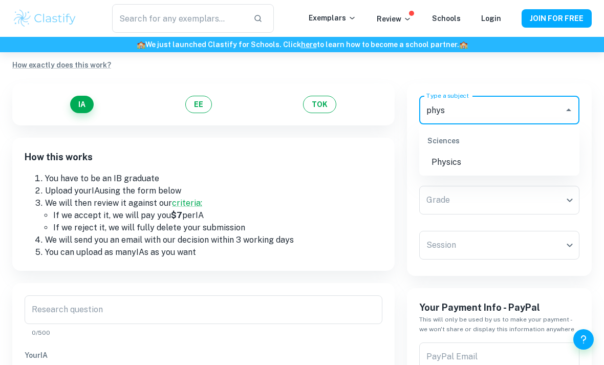
click at [472, 164] on li "Physics" at bounding box center [499, 162] width 160 height 18
type input "Physics"
click at [498, 149] on body "We value your privacy We use cookies to enhance your browsing experience, serve…" at bounding box center [302, 190] width 604 height 365
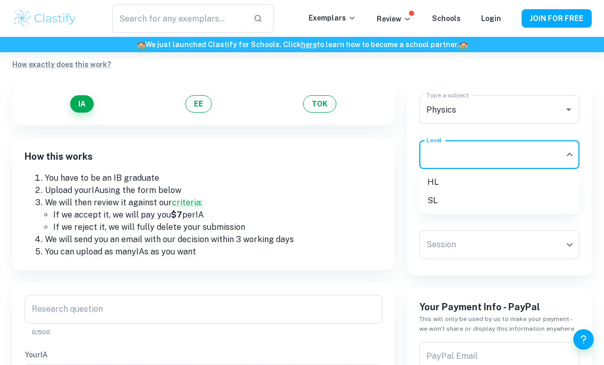
click at [462, 185] on li "HL" at bounding box center [499, 182] width 160 height 18
type input "HL"
click at [522, 202] on body "We value your privacy We use cookies to enhance your browsing experience, serve…" at bounding box center [302, 189] width 604 height 365
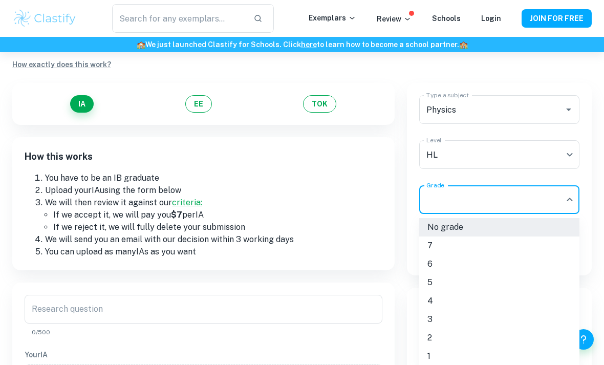
click at [459, 280] on li "5" at bounding box center [499, 282] width 160 height 18
type input "5"
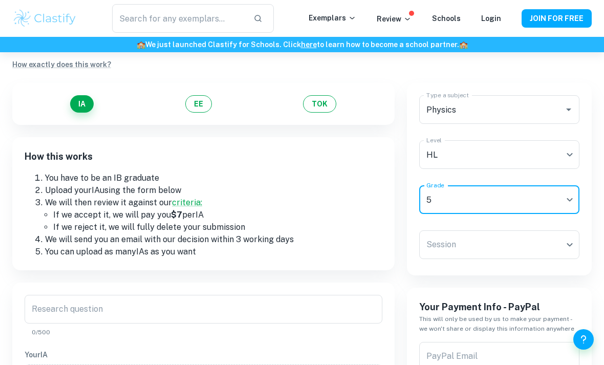
click at [497, 250] on body "We value your privacy We use cookies to enhance your browsing experience, serve…" at bounding box center [302, 189] width 604 height 365
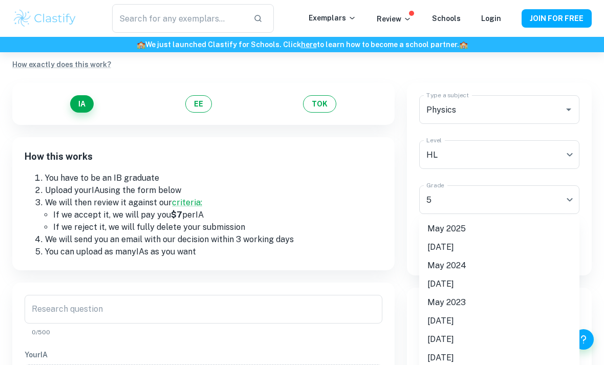
click at [468, 231] on li "May 2025" at bounding box center [499, 229] width 160 height 18
type input "M25"
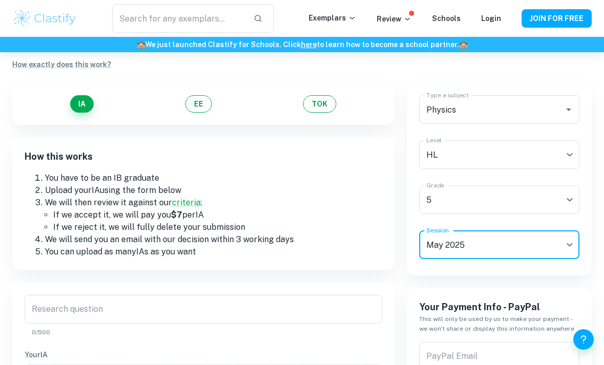
click at [298, 319] on input "Research question" at bounding box center [204, 309] width 358 height 29
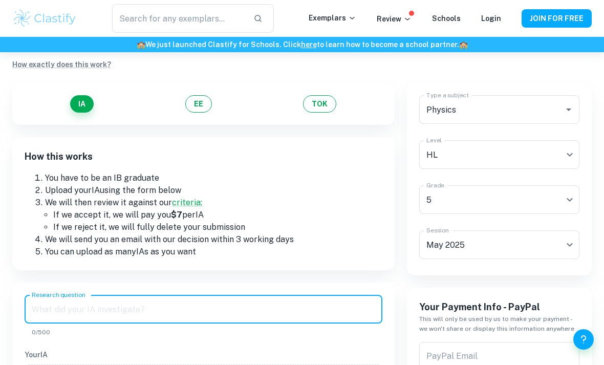
scroll to position [47, 0]
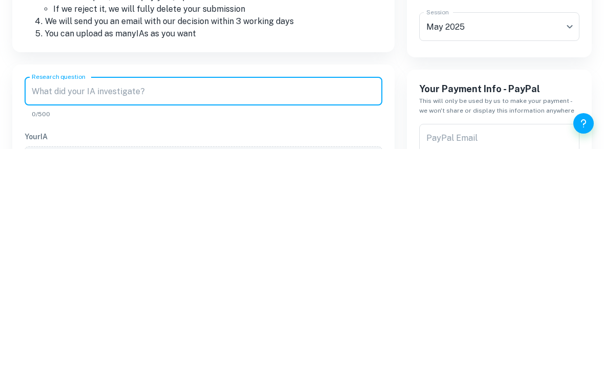
click at [40, 293] on input "Research question" at bounding box center [204, 307] width 358 height 29
paste input "how does varying internal air pressure of a basketball (3,4,5,6,7 and 8 PSI) af…"
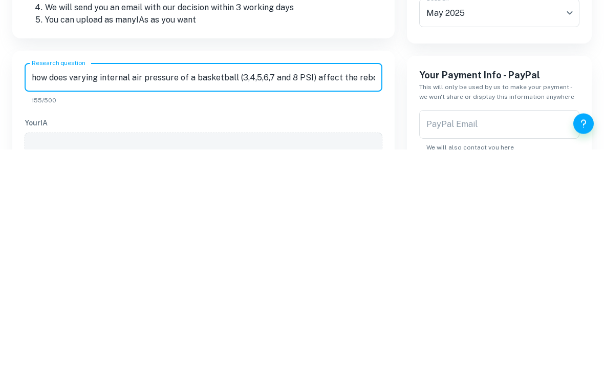
scroll to position [277, 0]
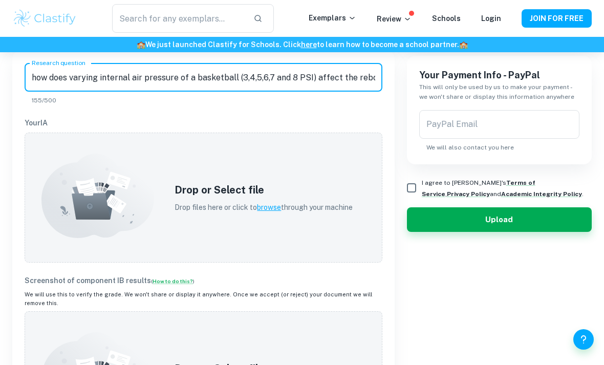
type input "how does varying internal air pressure of a basketball (3,4,5,6,7 and 8 PSI) af…"
click at [279, 210] on span "browse" at bounding box center [269, 207] width 24 height 8
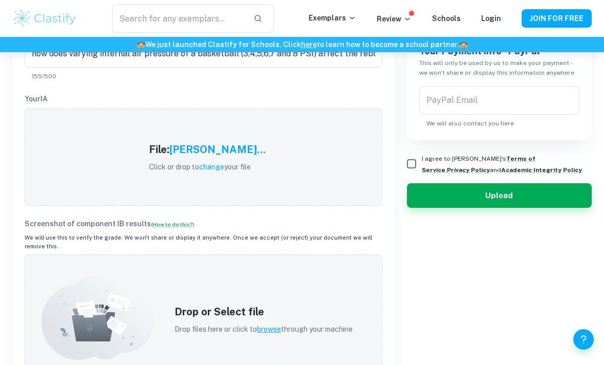
scroll to position [331, 0]
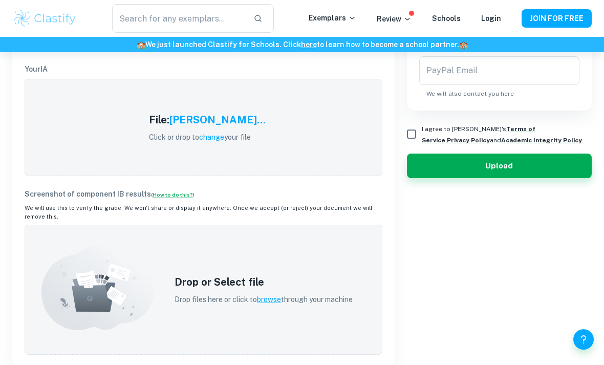
click at [275, 295] on span "browse" at bounding box center [269, 299] width 24 height 8
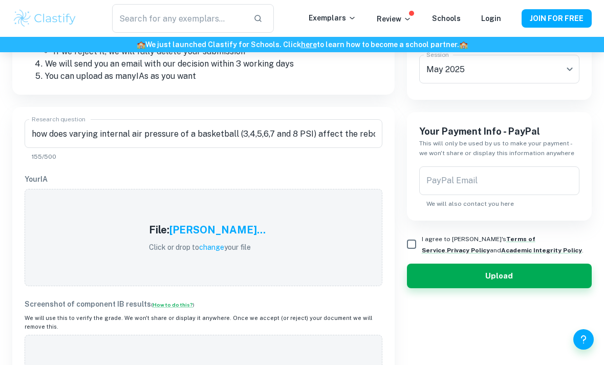
scroll to position [227, 0]
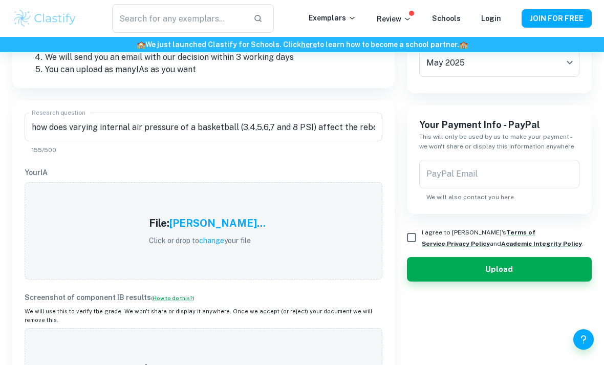
click at [479, 177] on input "PayPal Email" at bounding box center [499, 174] width 160 height 29
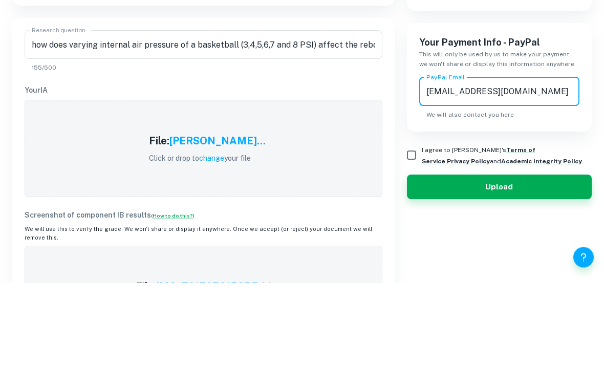
type input "[EMAIL_ADDRESS][DOMAIN_NAME]"
click at [415, 227] on input "I agree to [PERSON_NAME]'s Terms of Service , Privacy Policy and Academic Integ…" at bounding box center [411, 237] width 20 height 20
checkbox input "true"
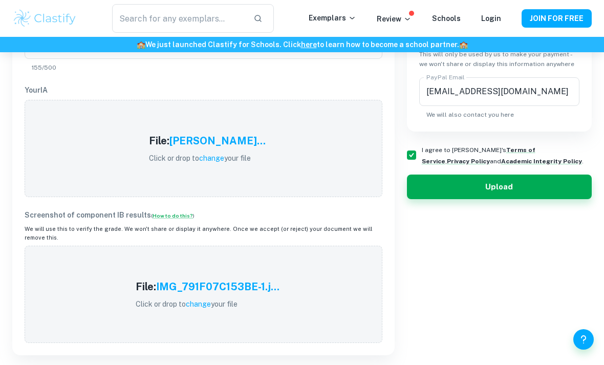
click at [520, 186] on button "Upload" at bounding box center [499, 186] width 185 height 25
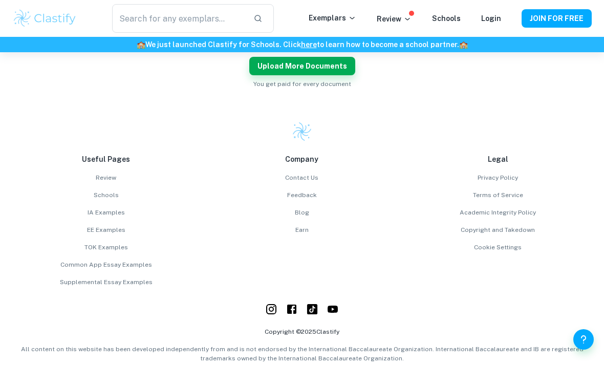
scroll to position [294, 0]
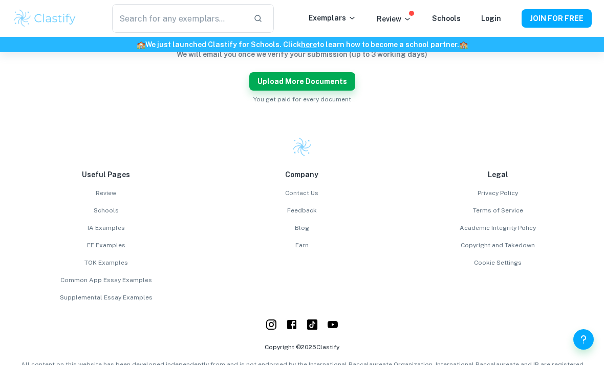
click at [337, 82] on button "Upload more documents" at bounding box center [302, 81] width 106 height 18
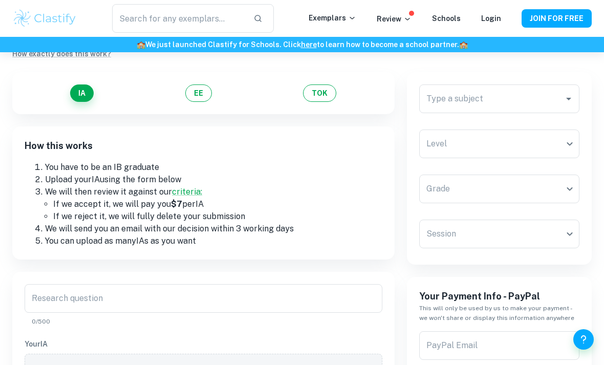
scroll to position [54, 0]
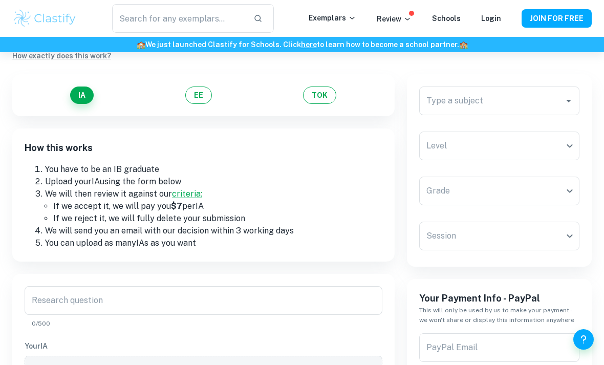
click at [198, 103] on button "EE" at bounding box center [198, 94] width 27 height 17
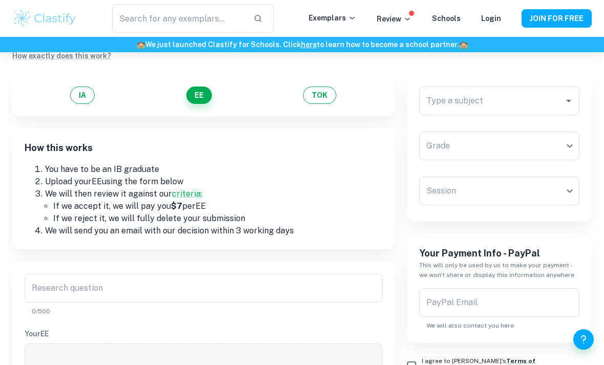
click at [497, 99] on input "Type a subject" at bounding box center [492, 100] width 136 height 19
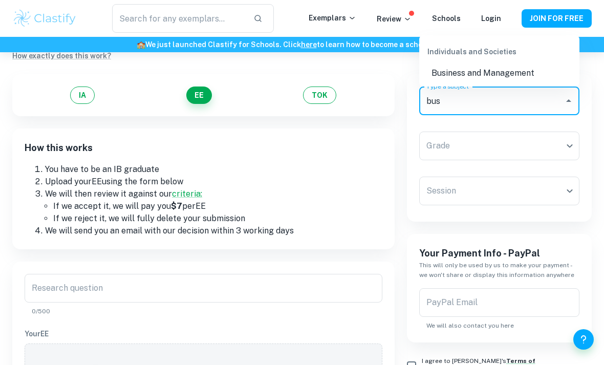
click at [476, 71] on li "Business and Management" at bounding box center [499, 73] width 160 height 18
type input "Business and Management"
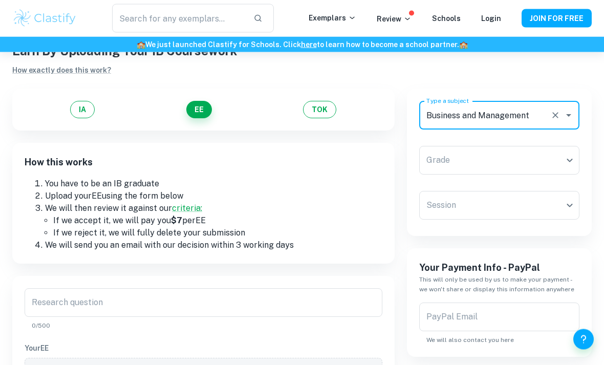
click at [505, 150] on body "We value your privacy We use cookies to enhance your browsing experience, serve…" at bounding box center [302, 195] width 604 height 365
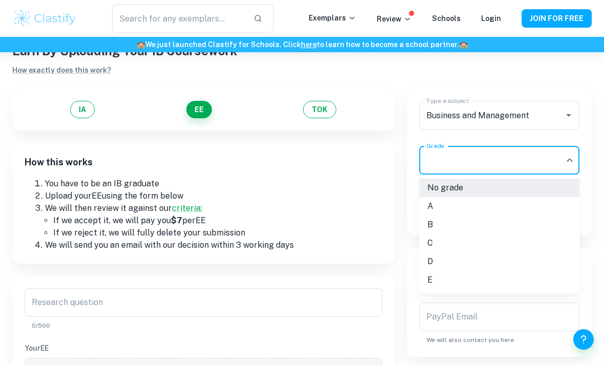
click at [461, 226] on li "B" at bounding box center [499, 224] width 160 height 18
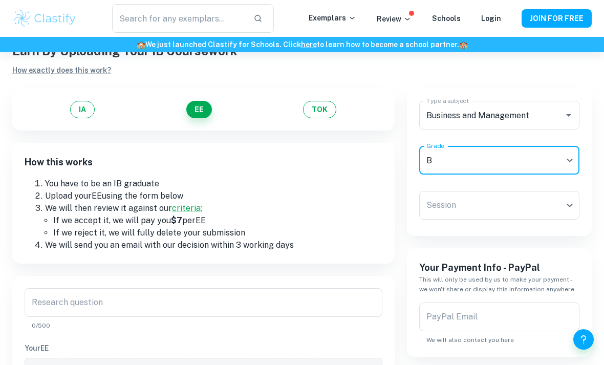
type input "B"
click at [509, 207] on body "We value your privacy We use cookies to enhance your browsing experience, serve…" at bounding box center [302, 195] width 604 height 365
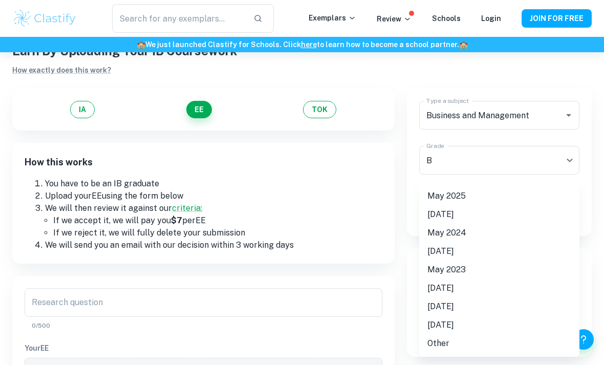
click at [470, 190] on li "May 2025" at bounding box center [499, 196] width 160 height 18
type input "M25"
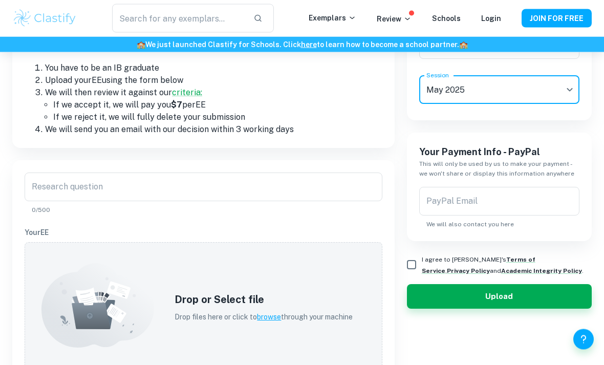
scroll to position [155, 0]
click at [307, 182] on input "Research question" at bounding box center [204, 186] width 358 height 29
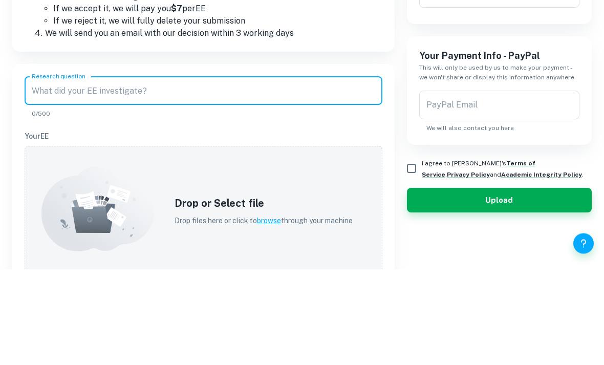
click at [32, 172] on input "Research question" at bounding box center [204, 186] width 358 height 29
paste input "To what extent has the shift from traditional broadcasting to streaming service…"
type input "To what extent has the shift from traditional broadcasting to streaming service…"
click at [51, 227] on p "Your EE" at bounding box center [204, 232] width 358 height 11
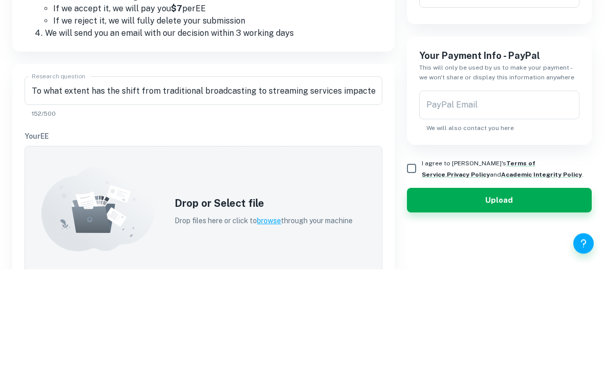
scroll to position [251, 0]
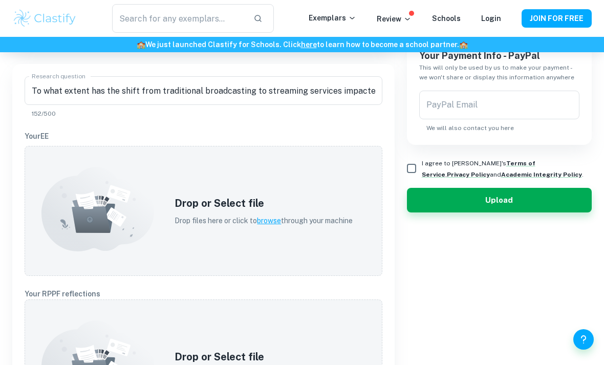
click at [279, 221] on span "browse" at bounding box center [269, 220] width 24 height 8
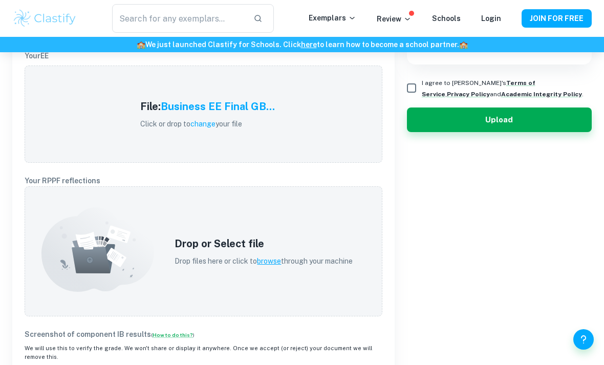
scroll to position [334, 0]
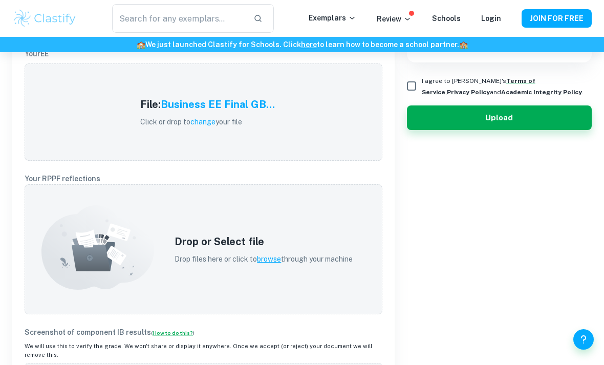
click at [277, 256] on span "browse" at bounding box center [269, 259] width 24 height 8
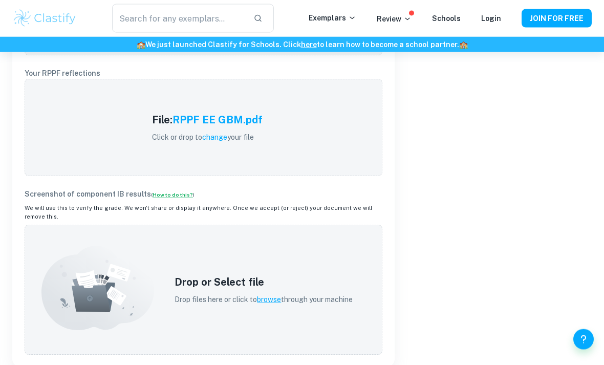
scroll to position [439, 0]
click at [273, 295] on span "browse" at bounding box center [269, 299] width 24 height 8
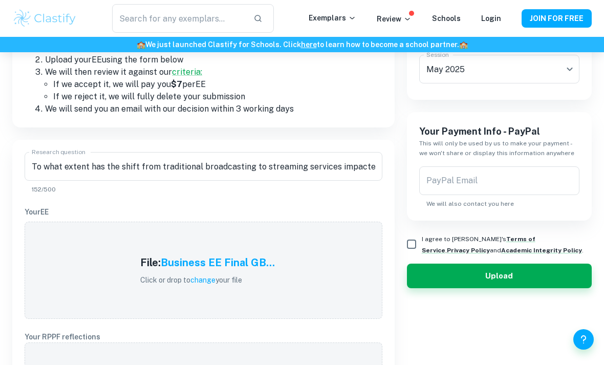
scroll to position [209, 0]
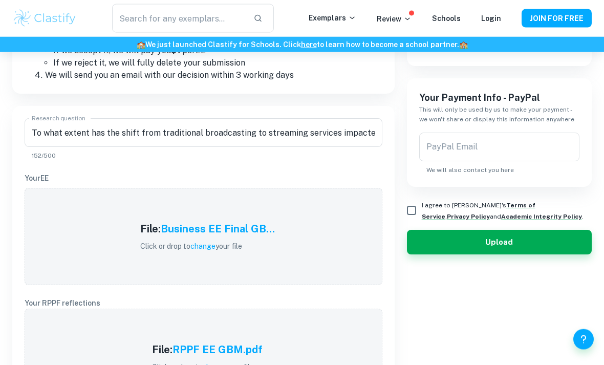
click at [463, 145] on div "PayPal Email PayPal Email We will also contact you here" at bounding box center [499, 154] width 160 height 42
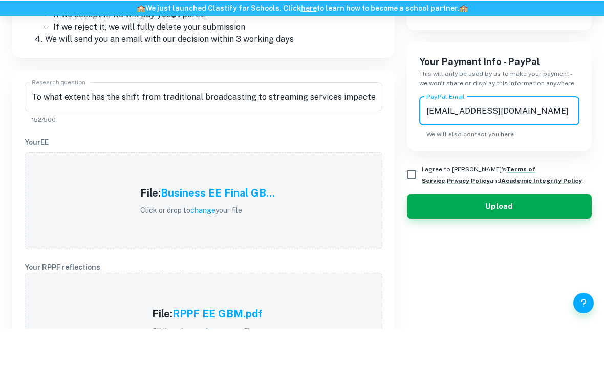
type input "[EMAIL_ADDRESS][DOMAIN_NAME]"
click at [411, 201] on input "I agree to [PERSON_NAME]'s Terms of Service , Privacy Policy and Academic Integ…" at bounding box center [411, 211] width 20 height 20
checkbox input "true"
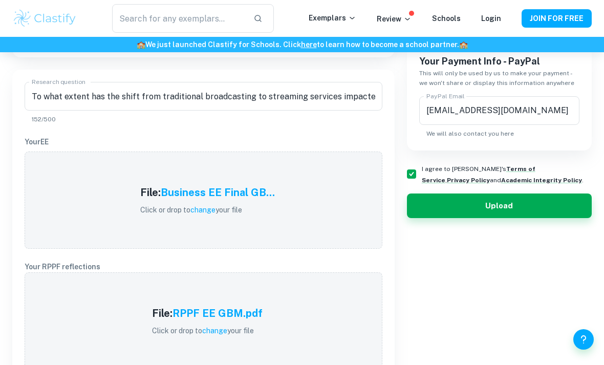
click at [512, 208] on button "Upload" at bounding box center [499, 205] width 185 height 25
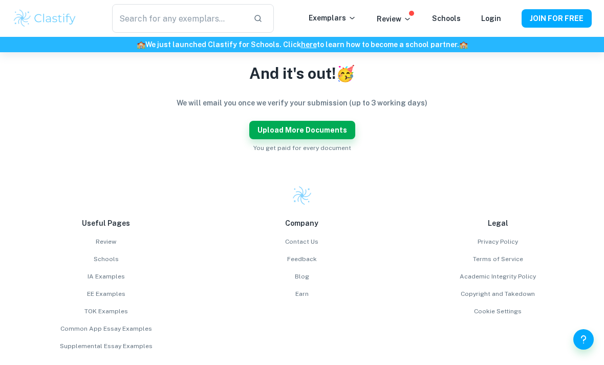
click at [330, 128] on button "Upload more documents" at bounding box center [302, 130] width 106 height 18
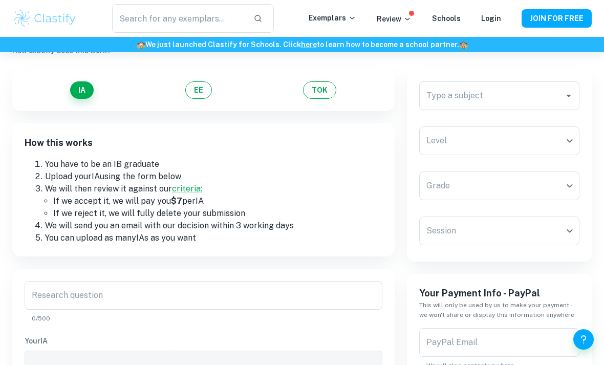
scroll to position [0, 0]
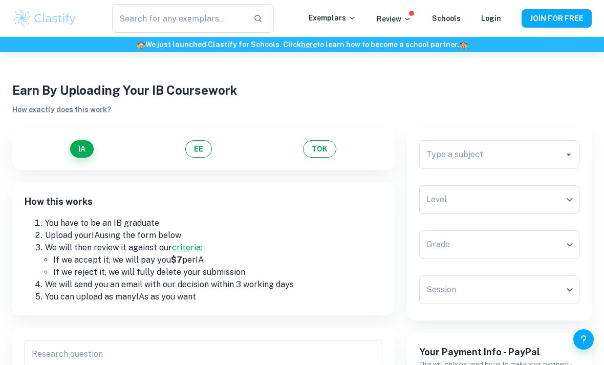
click at [483, 146] on input "Type a subject" at bounding box center [492, 154] width 136 height 19
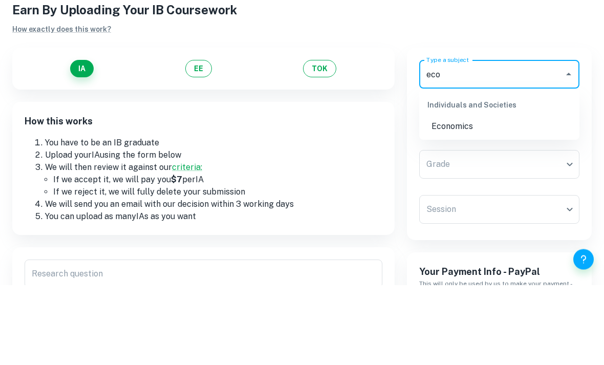
click at [462, 198] on li "Economics" at bounding box center [499, 207] width 160 height 18
type input "Economics"
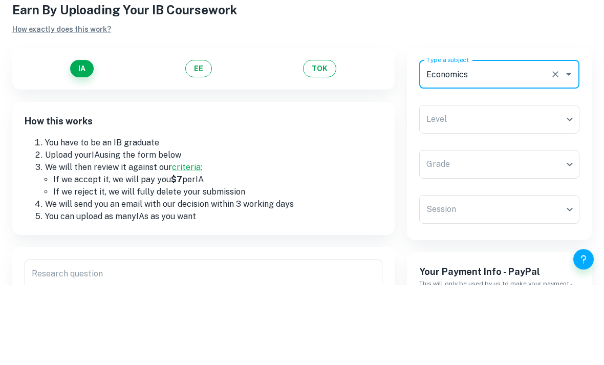
click at [499, 114] on body "We value your privacy We use cookies to enhance your browsing experience, serve…" at bounding box center [302, 234] width 604 height 365
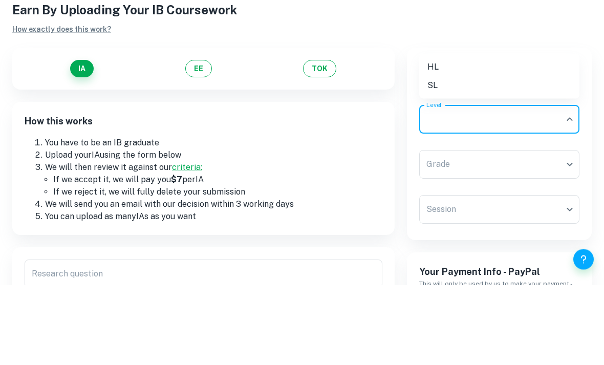
scroll to position [80, 0]
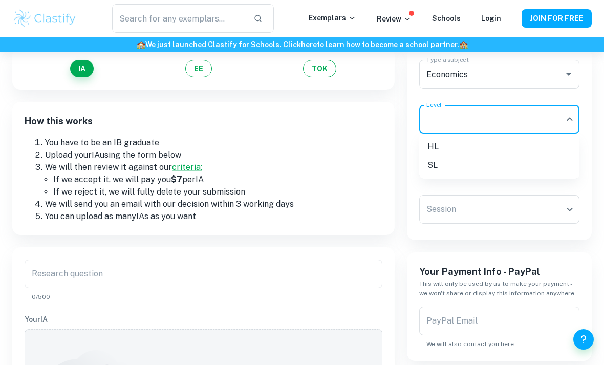
click at [455, 147] on li "HL" at bounding box center [499, 147] width 160 height 18
type input "HL"
click at [499, 165] on body "We value your privacy We use cookies to enhance your browsing experience, serve…" at bounding box center [302, 154] width 604 height 365
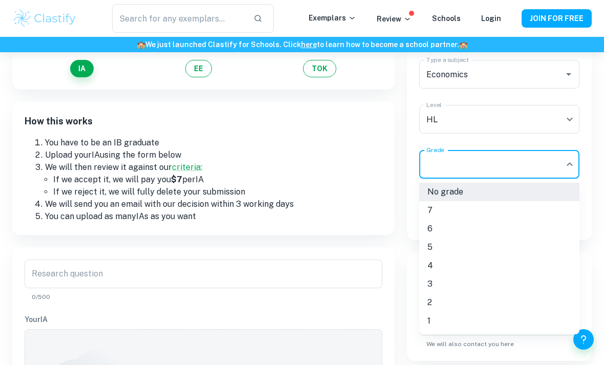
click at [451, 211] on li "7" at bounding box center [499, 210] width 160 height 18
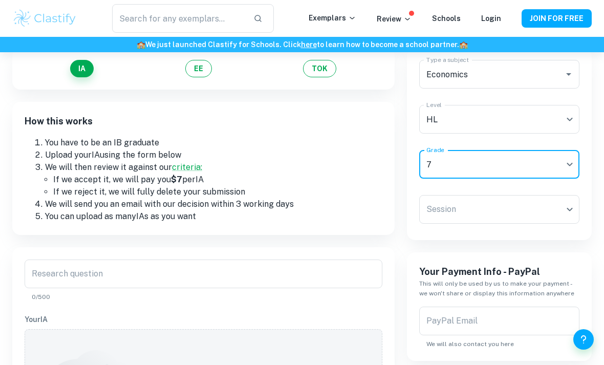
type input "7"
click at [501, 212] on body "We value your privacy We use cookies to enhance your browsing experience, serve…" at bounding box center [302, 154] width 604 height 365
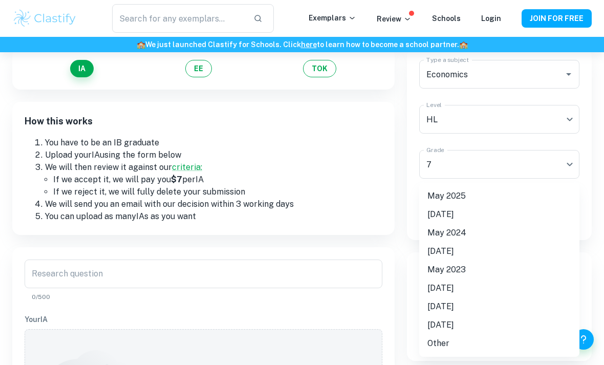
click at [478, 192] on li "May 2025" at bounding box center [499, 196] width 160 height 18
type input "M25"
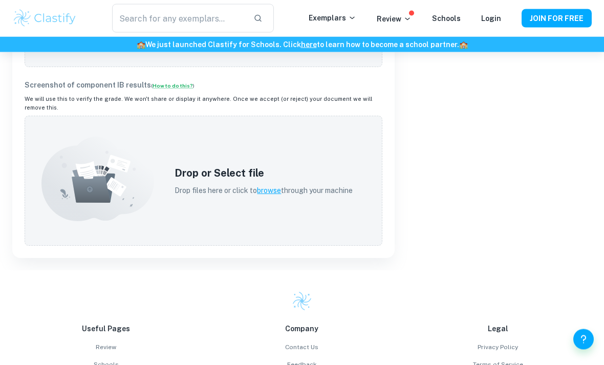
scroll to position [472, 0]
click at [277, 186] on span "browse" at bounding box center [269, 190] width 24 height 8
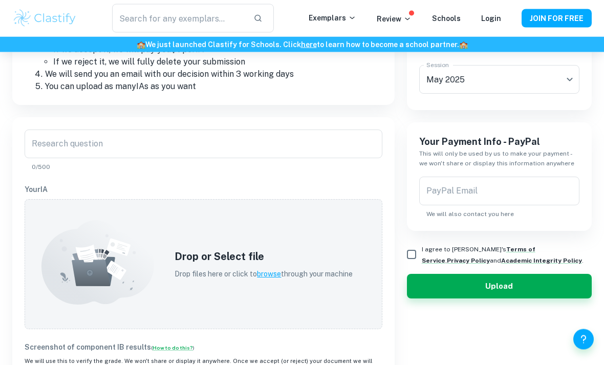
scroll to position [212, 0]
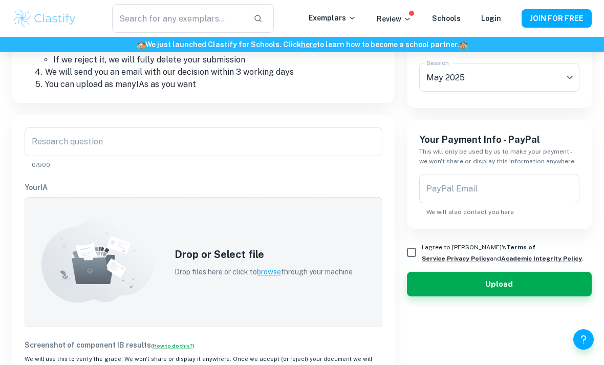
click at [280, 271] on span "browse" at bounding box center [269, 272] width 24 height 8
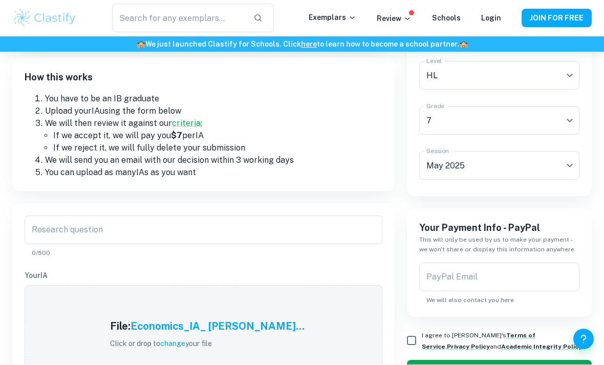
scroll to position [124, 0]
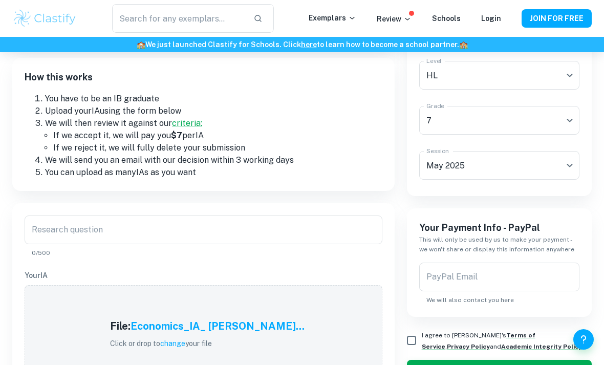
click at [48, 232] on div "Research question Research question 0/500" at bounding box center [204, 236] width 358 height 42
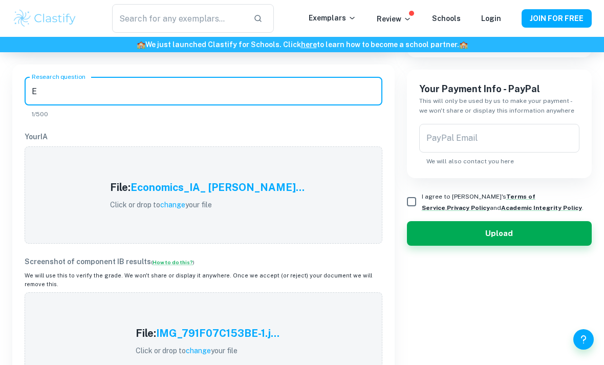
scroll to position [264, 0]
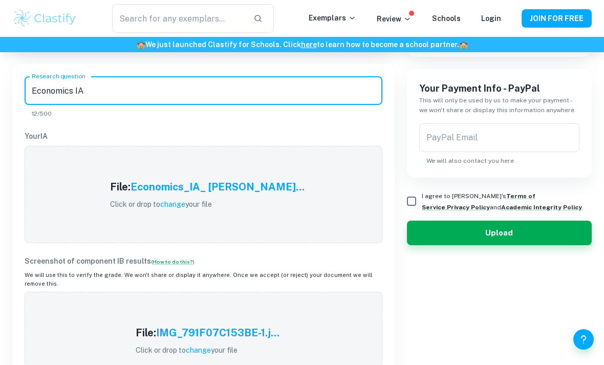
type input "Economics IA"
click at [21, 116] on div "Research question Economics IA Research question 12/500 Your IA File: Economics…" at bounding box center [203, 232] width 382 height 337
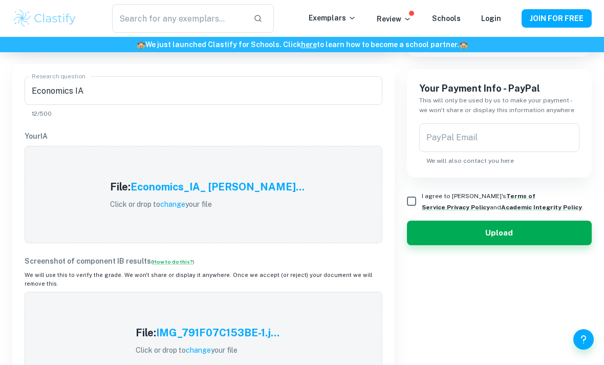
click at [524, 144] on input "PayPal Email" at bounding box center [499, 137] width 160 height 29
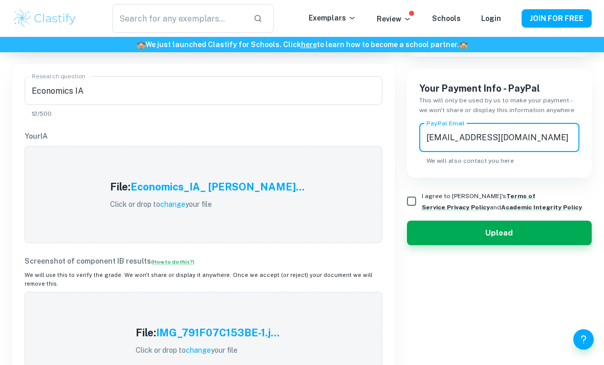
type input "[EMAIL_ADDRESS][DOMAIN_NAME]"
click at [584, 162] on div "Your Payment Info - PayPal This will only be used by us to make your payment - …" at bounding box center [499, 123] width 185 height 108
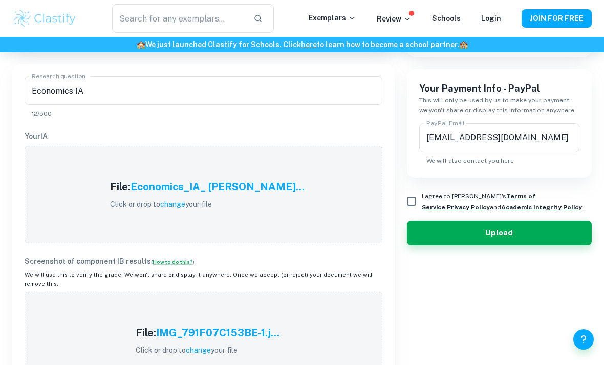
click at [408, 208] on input "I agree to [PERSON_NAME]'s Terms of Service , Privacy Policy and Academic Integ…" at bounding box center [411, 201] width 20 height 20
checkbox input "true"
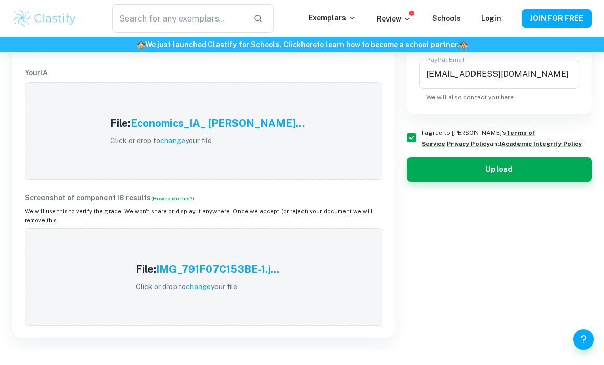
scroll to position [330, 0]
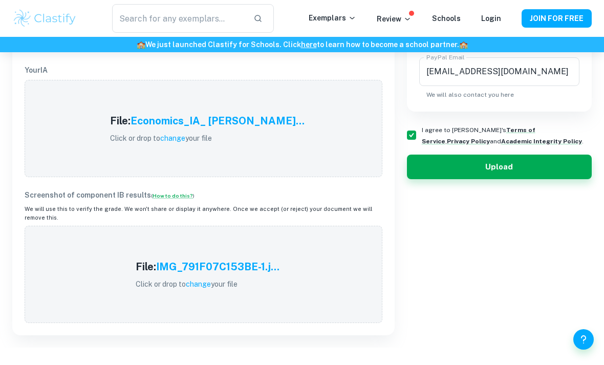
click at [516, 172] on button "Upload" at bounding box center [499, 167] width 185 height 25
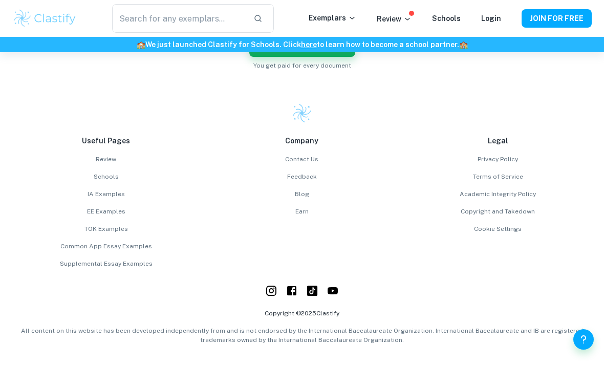
scroll to position [127, 0]
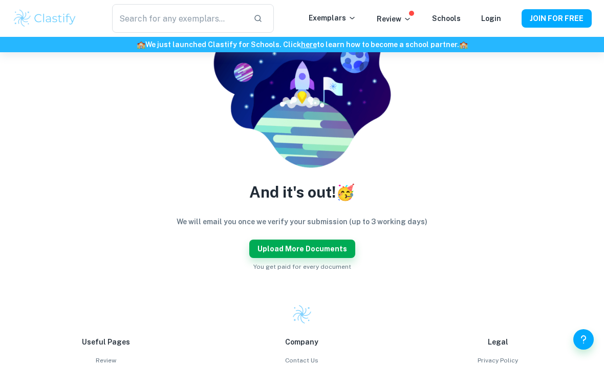
click at [328, 251] on button "Upload more documents" at bounding box center [302, 248] width 106 height 18
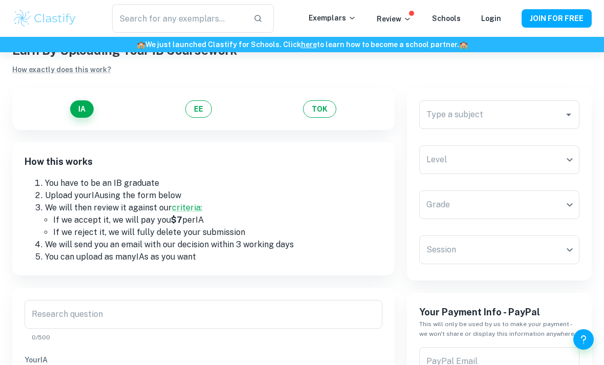
scroll to position [0, 0]
